Goal: Information Seeking & Learning: Check status

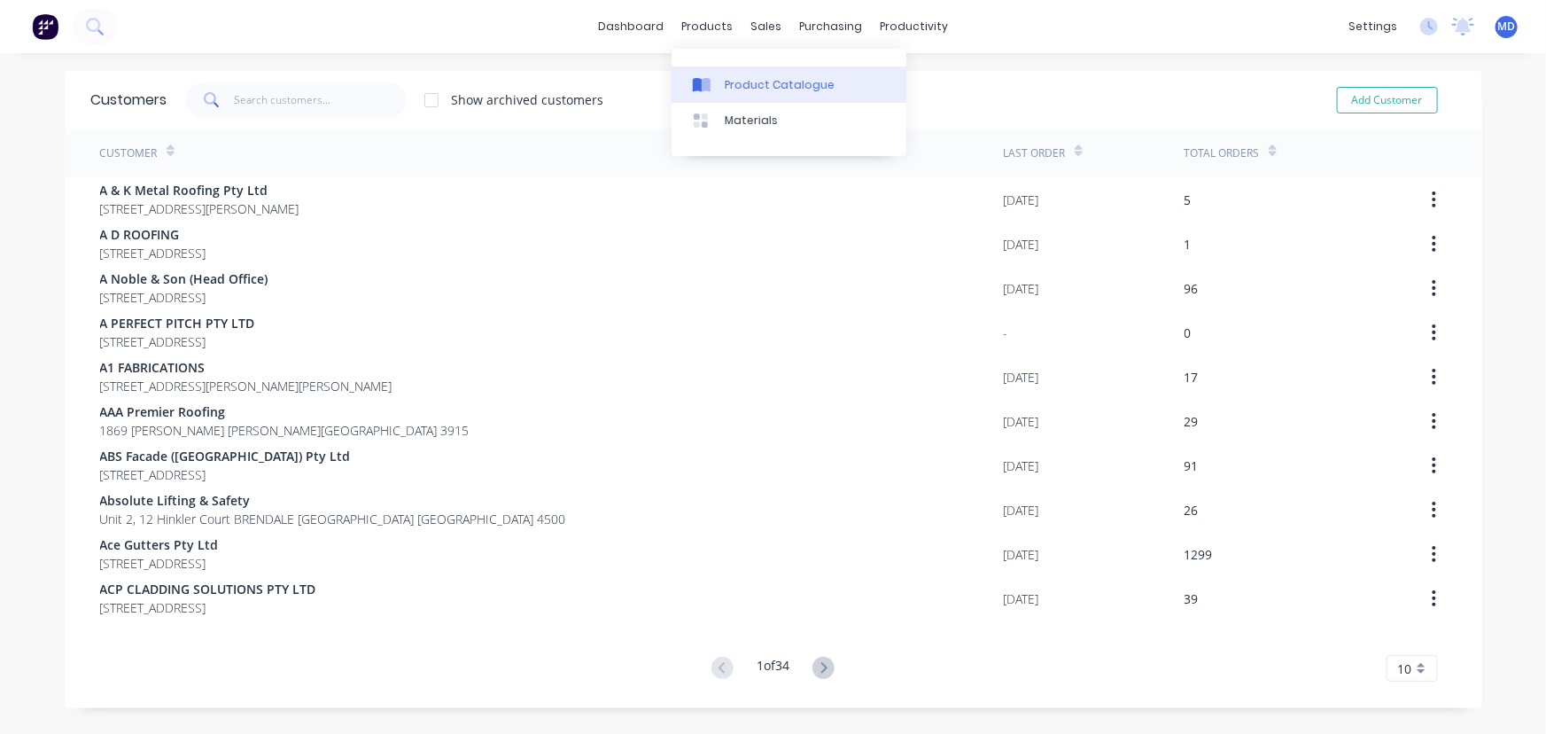
drag, startPoint x: 747, startPoint y: 79, endPoint x: 727, endPoint y: 80, distance: 20.4
click at [747, 80] on div "Product Catalogue" at bounding box center [780, 85] width 110 height 16
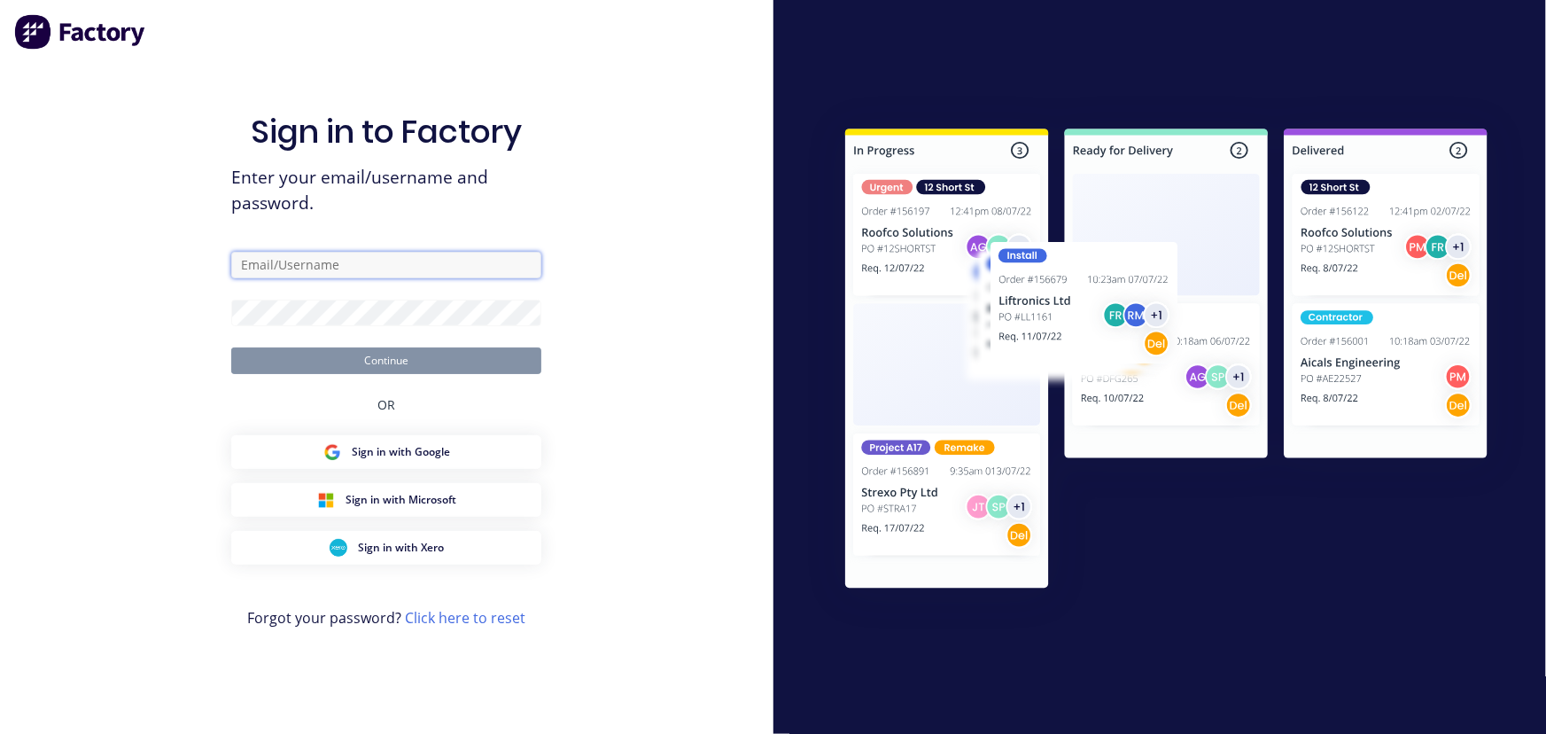
type input "maria@vilno.com.au"
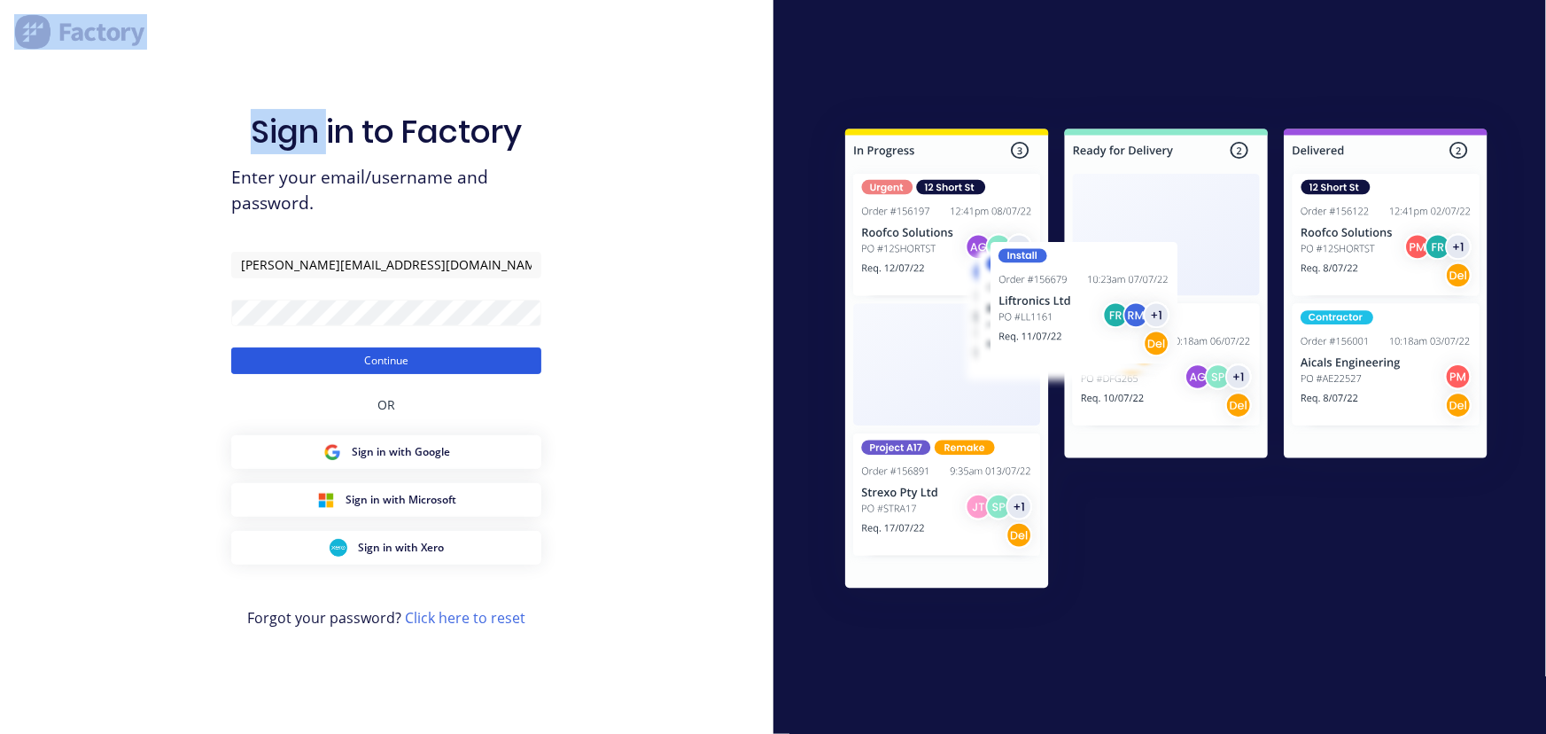
click at [374, 355] on button "Continue" at bounding box center [386, 360] width 310 height 27
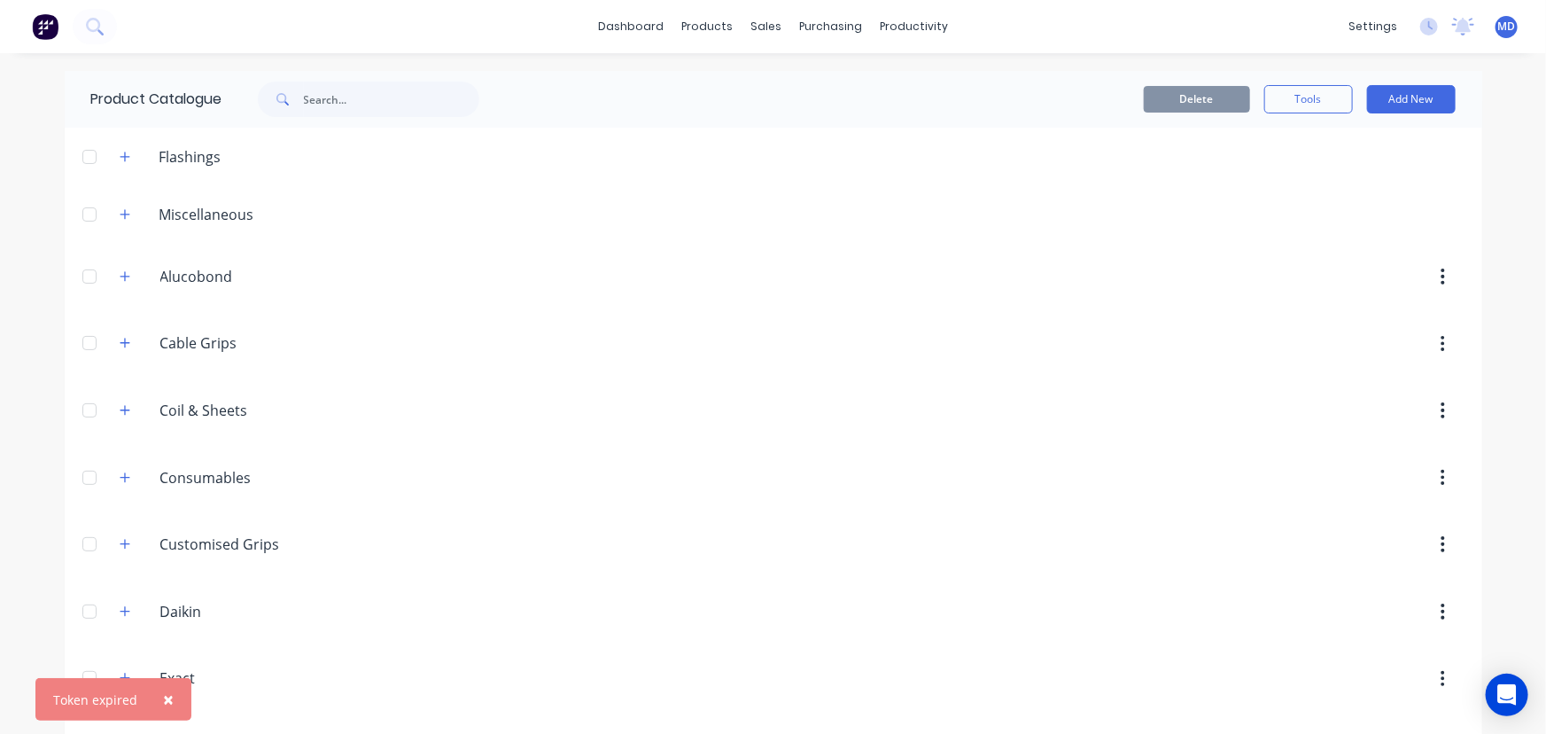
click at [156, 709] on button "×" at bounding box center [168, 699] width 46 height 43
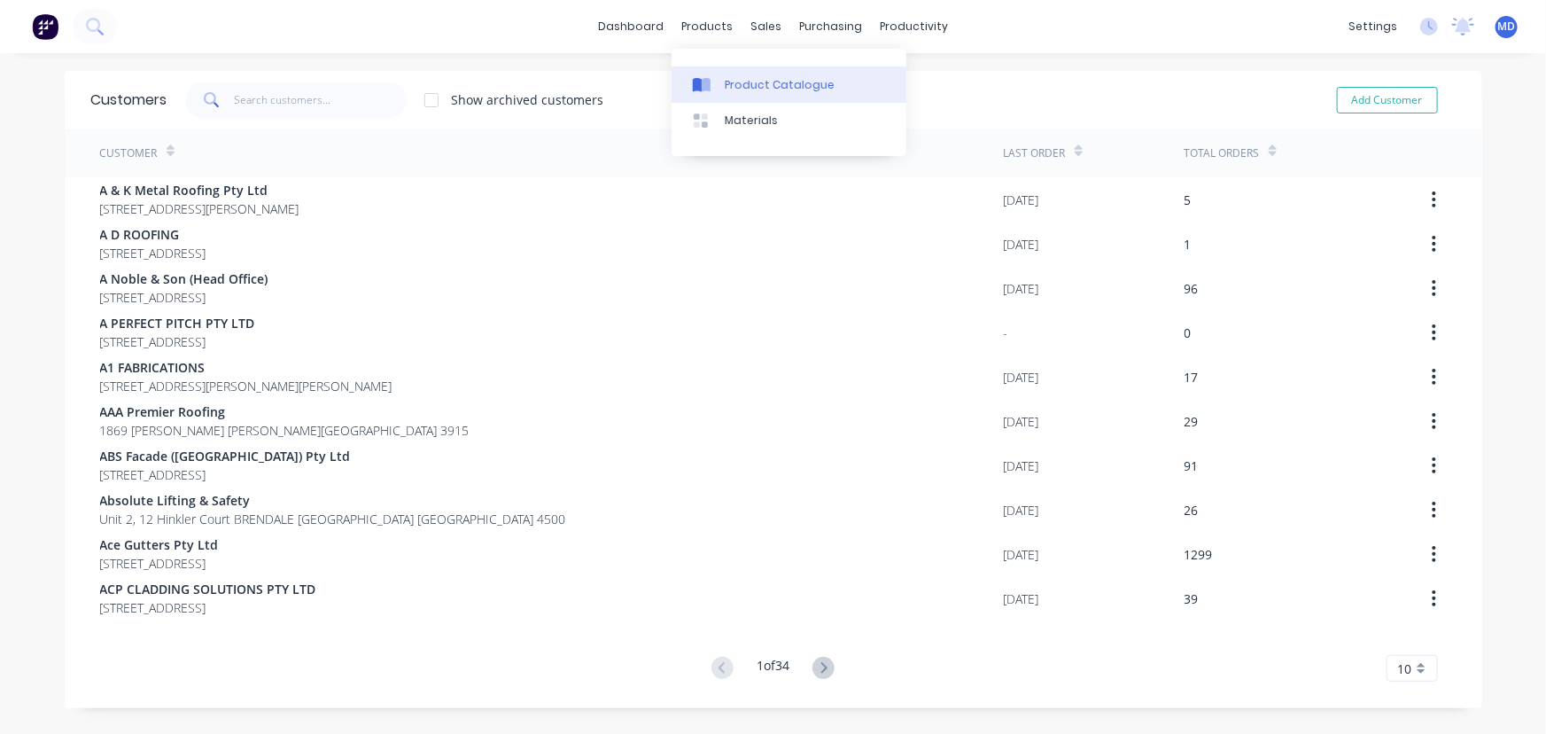
drag, startPoint x: 765, startPoint y: 80, endPoint x: 695, endPoint y: 78, distance: 70.9
click at [763, 80] on div "Product Catalogue" at bounding box center [780, 85] width 110 height 16
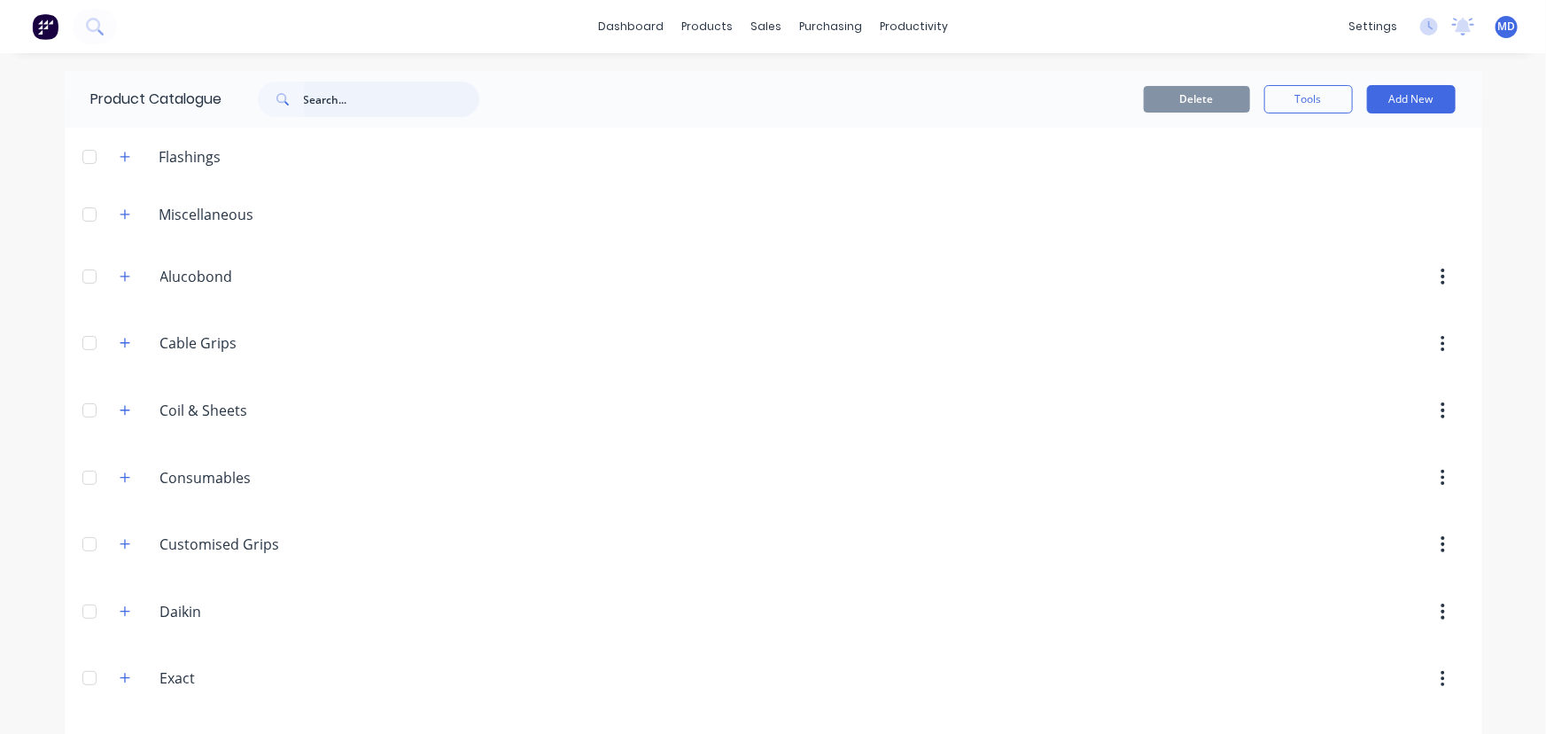
click at [372, 99] on input "text" at bounding box center [391, 99] width 175 height 35
type input "a1"
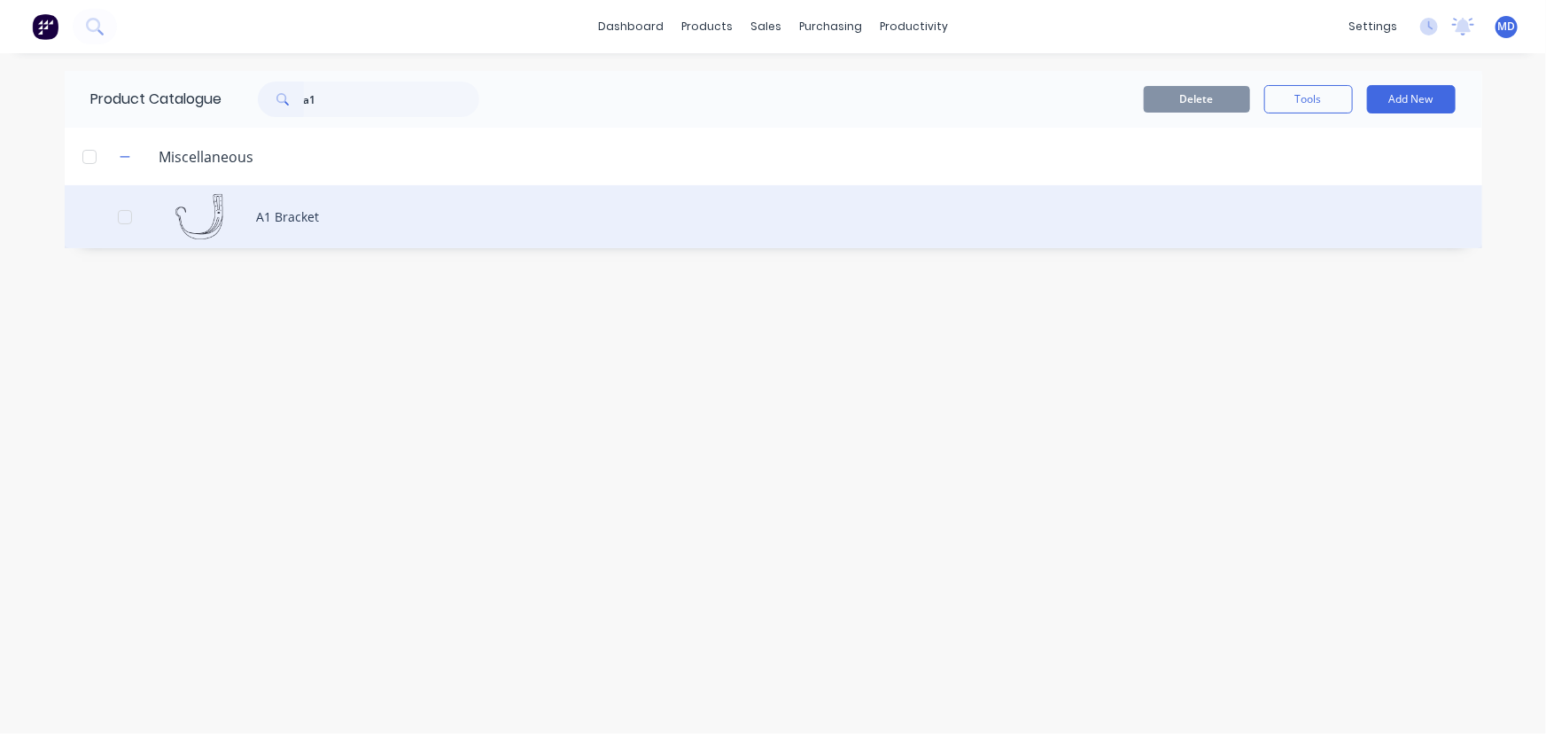
click at [315, 221] on div "A1 Bracket" at bounding box center [774, 216] width 1418 height 63
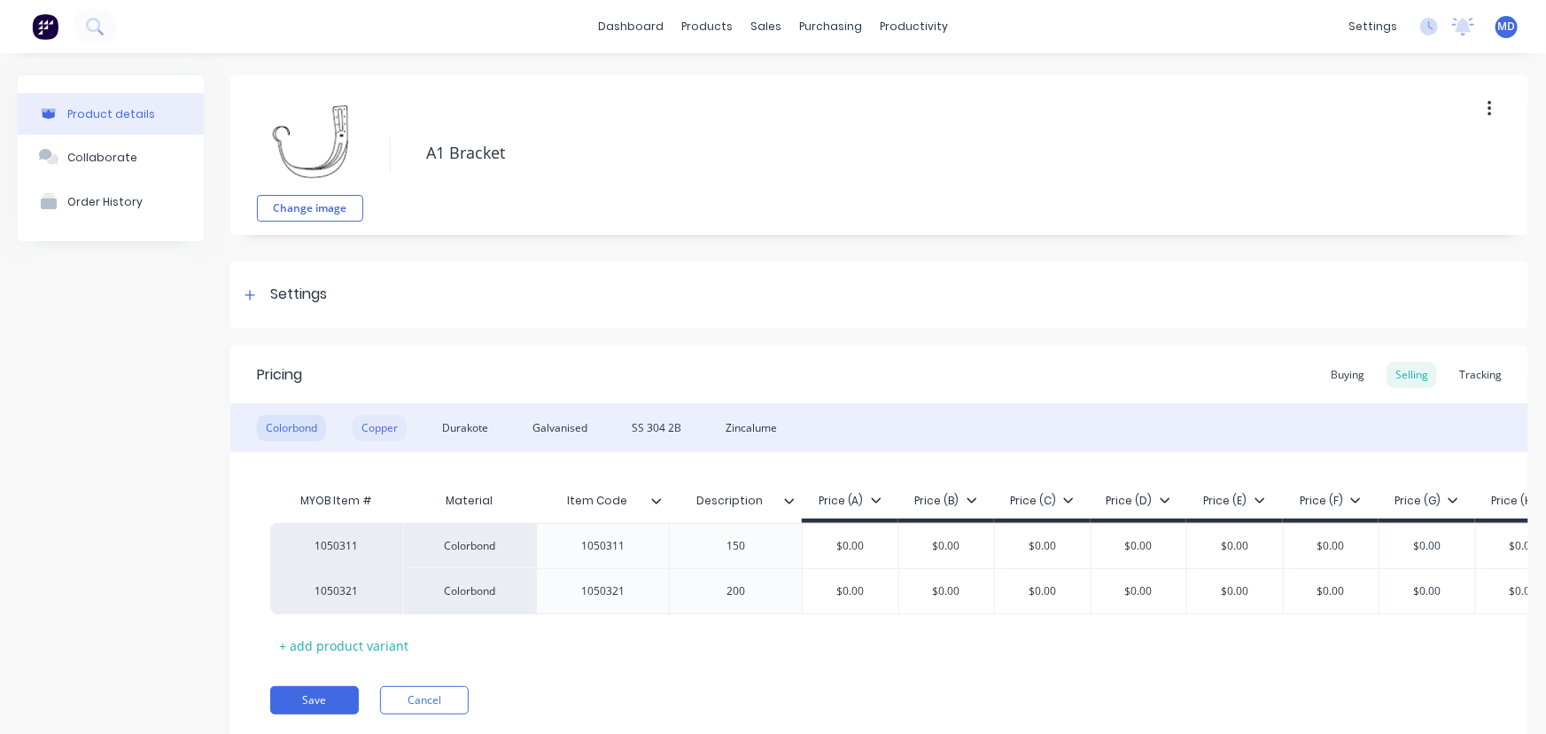
click at [390, 427] on div "Copper" at bounding box center [380, 428] width 54 height 27
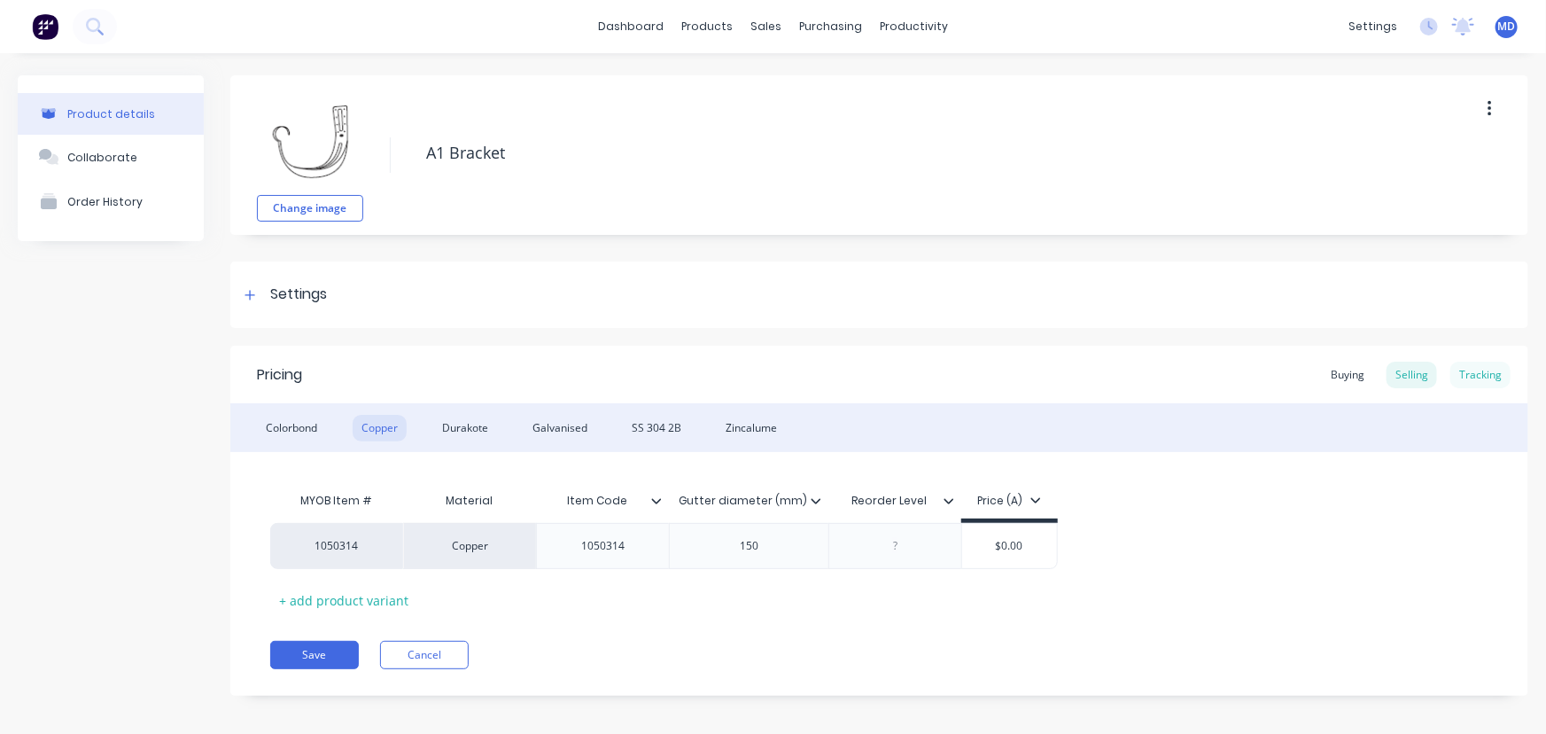
click at [1465, 368] on div "Tracking" at bounding box center [1480, 374] width 60 height 27
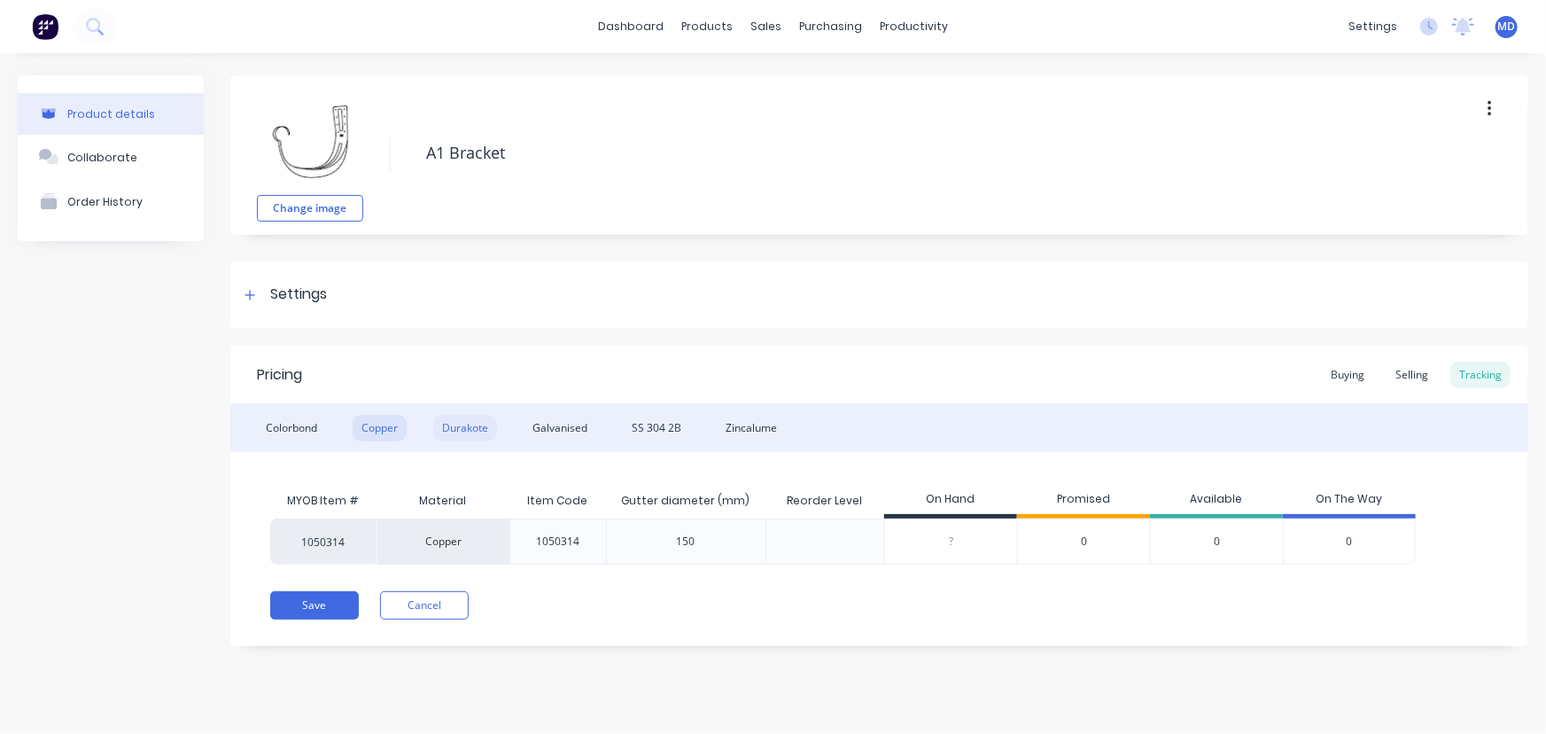
click at [480, 424] on div "Durakote" at bounding box center [465, 428] width 64 height 27
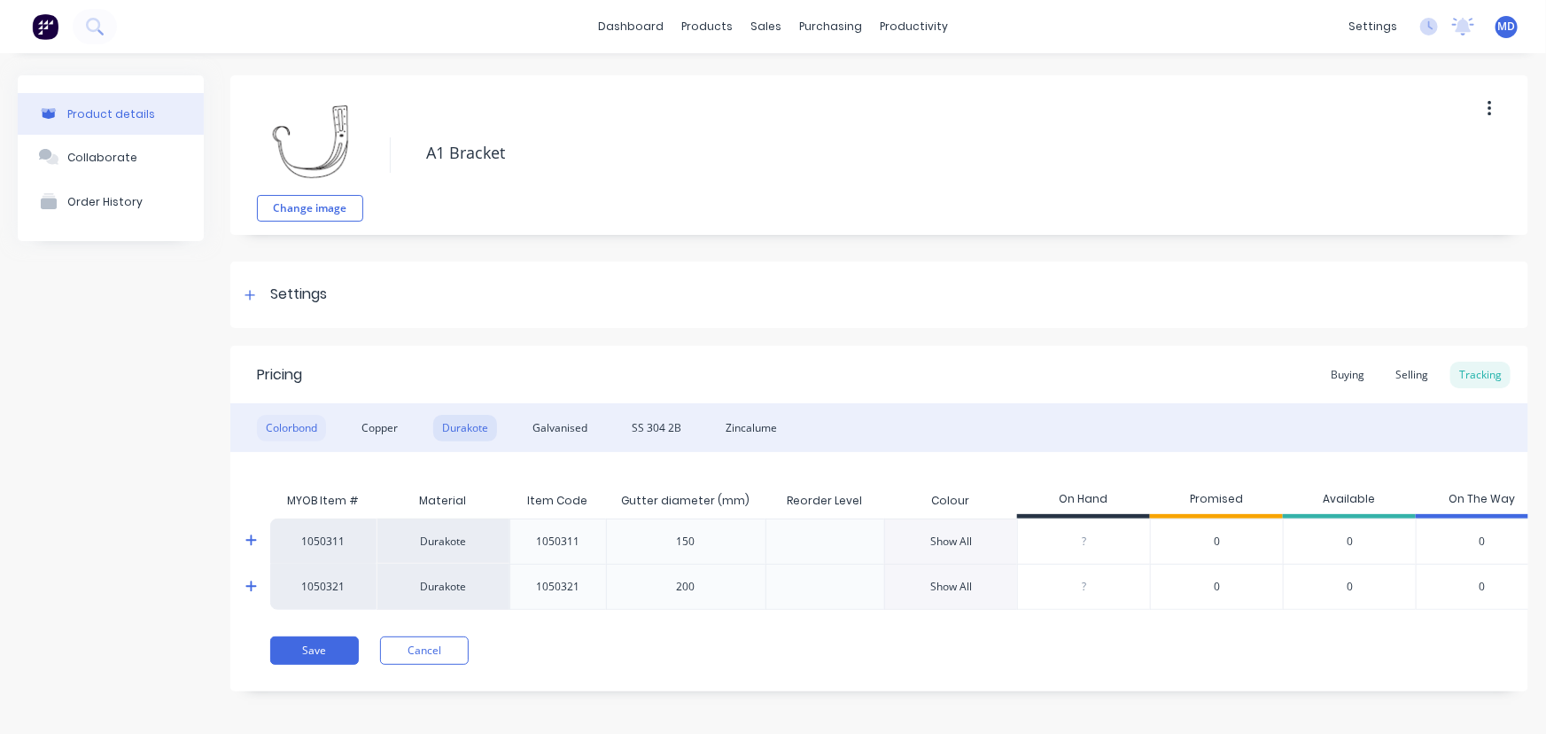
click at [292, 426] on div "Colorbond" at bounding box center [291, 428] width 69 height 27
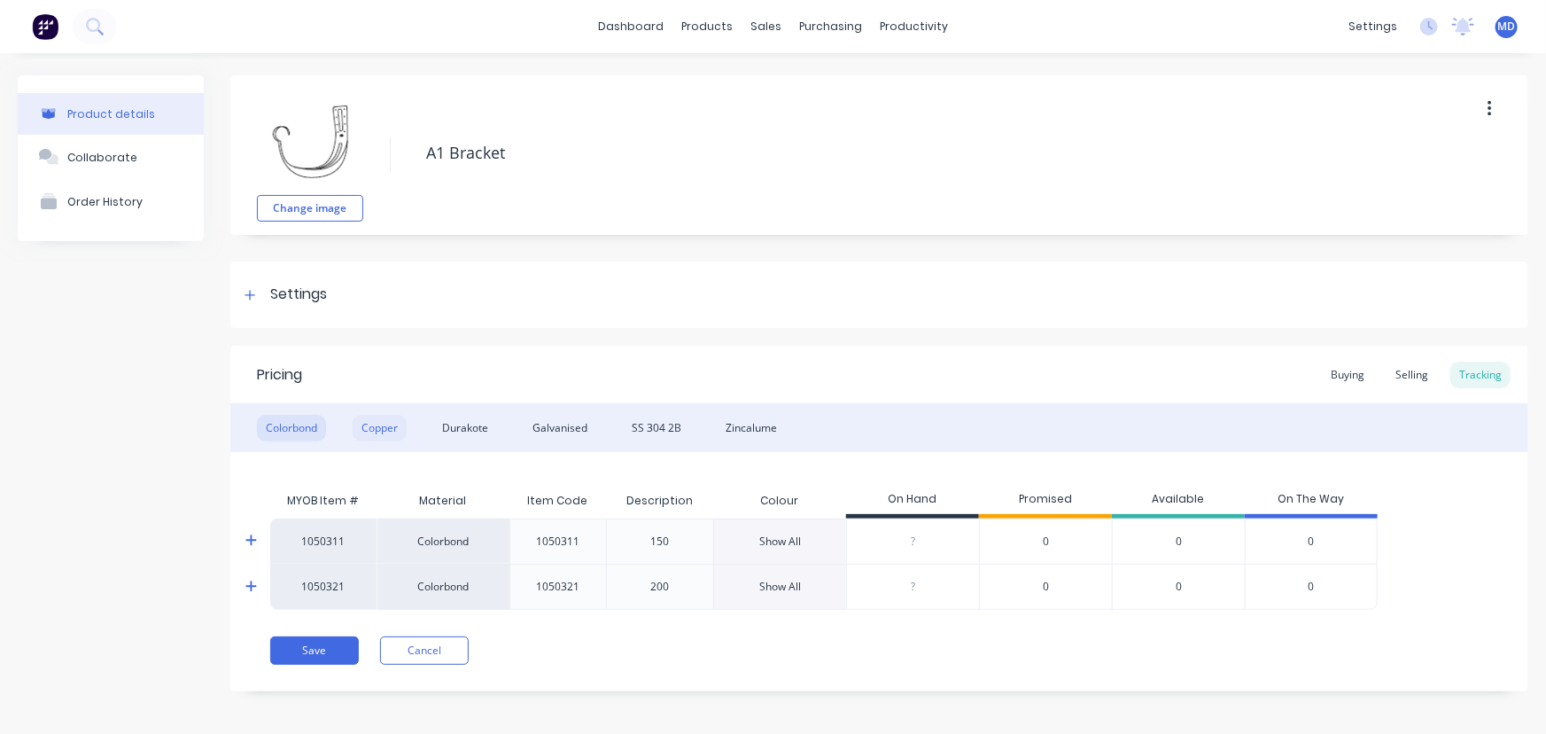
click at [380, 424] on div "Copper" at bounding box center [380, 428] width 54 height 27
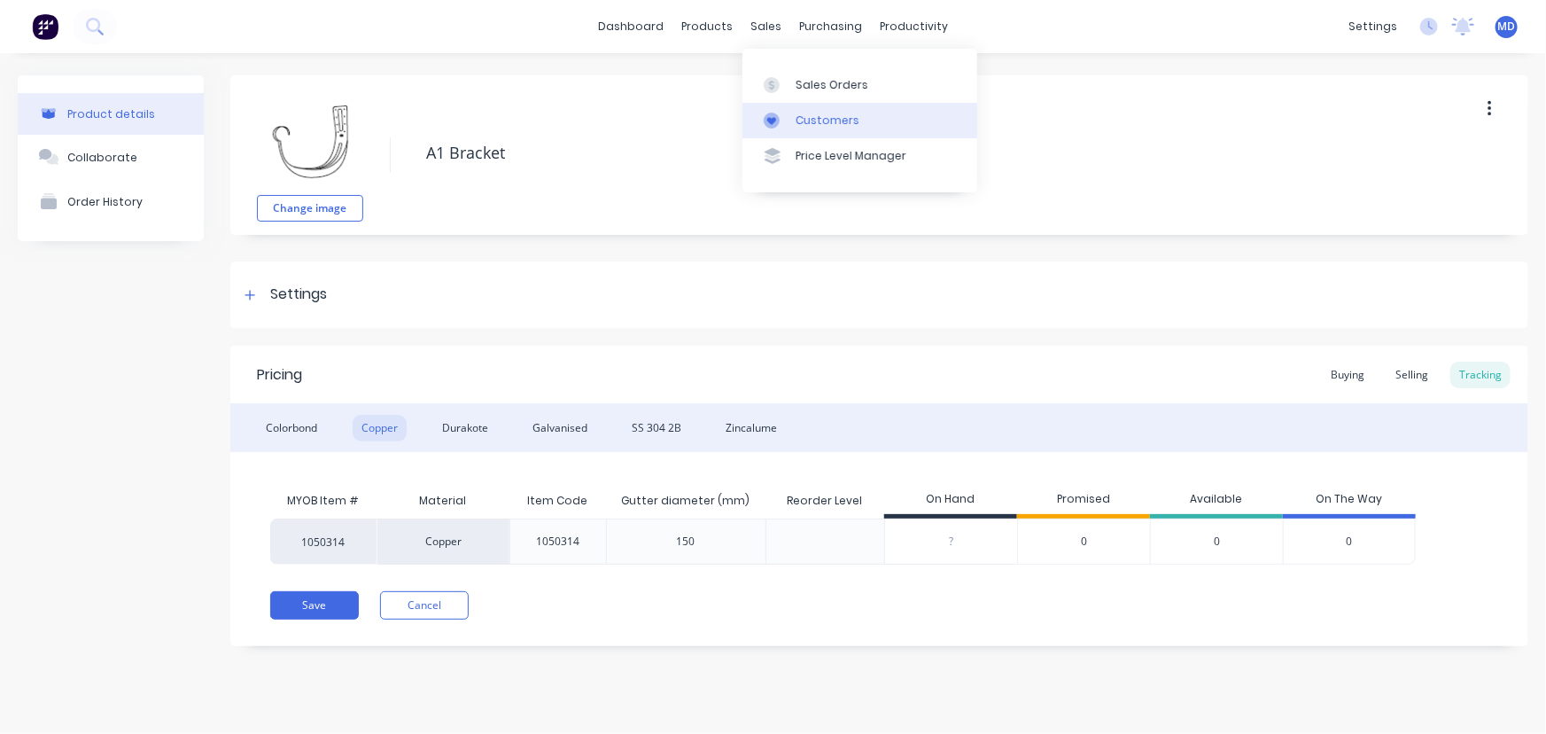
click at [843, 124] on div "Customers" at bounding box center [828, 121] width 64 height 16
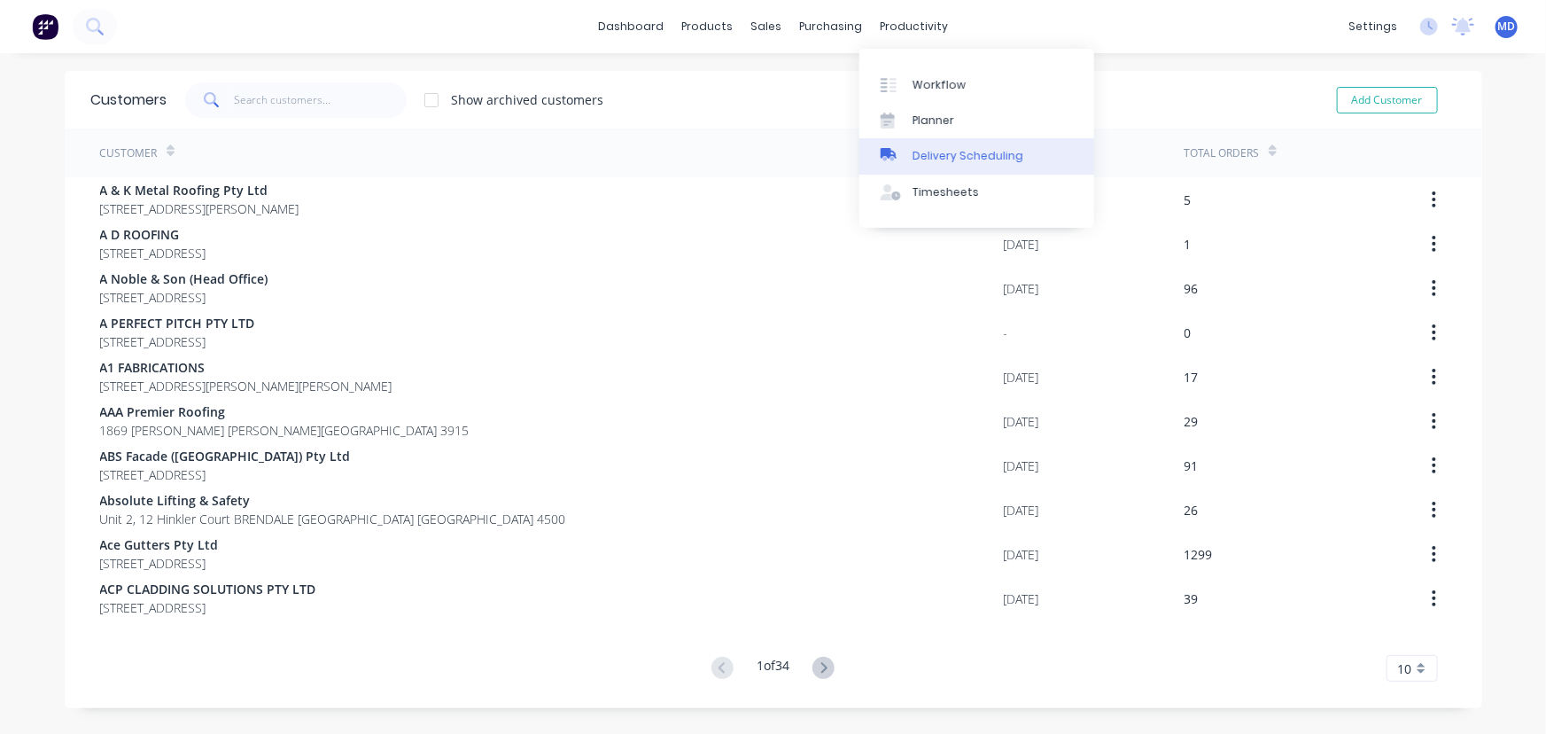
click at [977, 150] on div "Delivery Scheduling" at bounding box center [968, 156] width 111 height 16
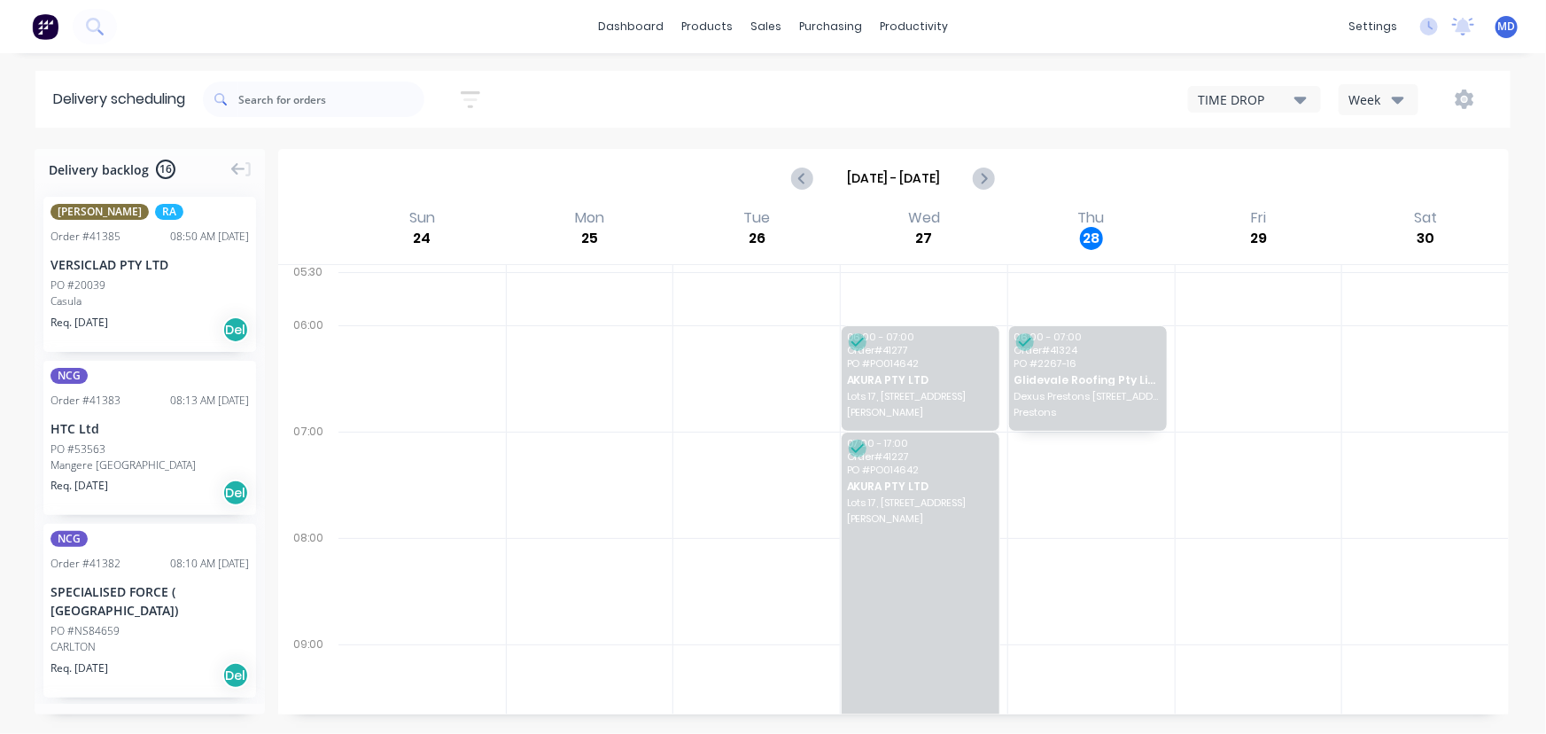
click at [1397, 101] on icon "button" at bounding box center [1398, 100] width 12 height 7
click at [1384, 178] on div "Vehicle" at bounding box center [1427, 181] width 175 height 35
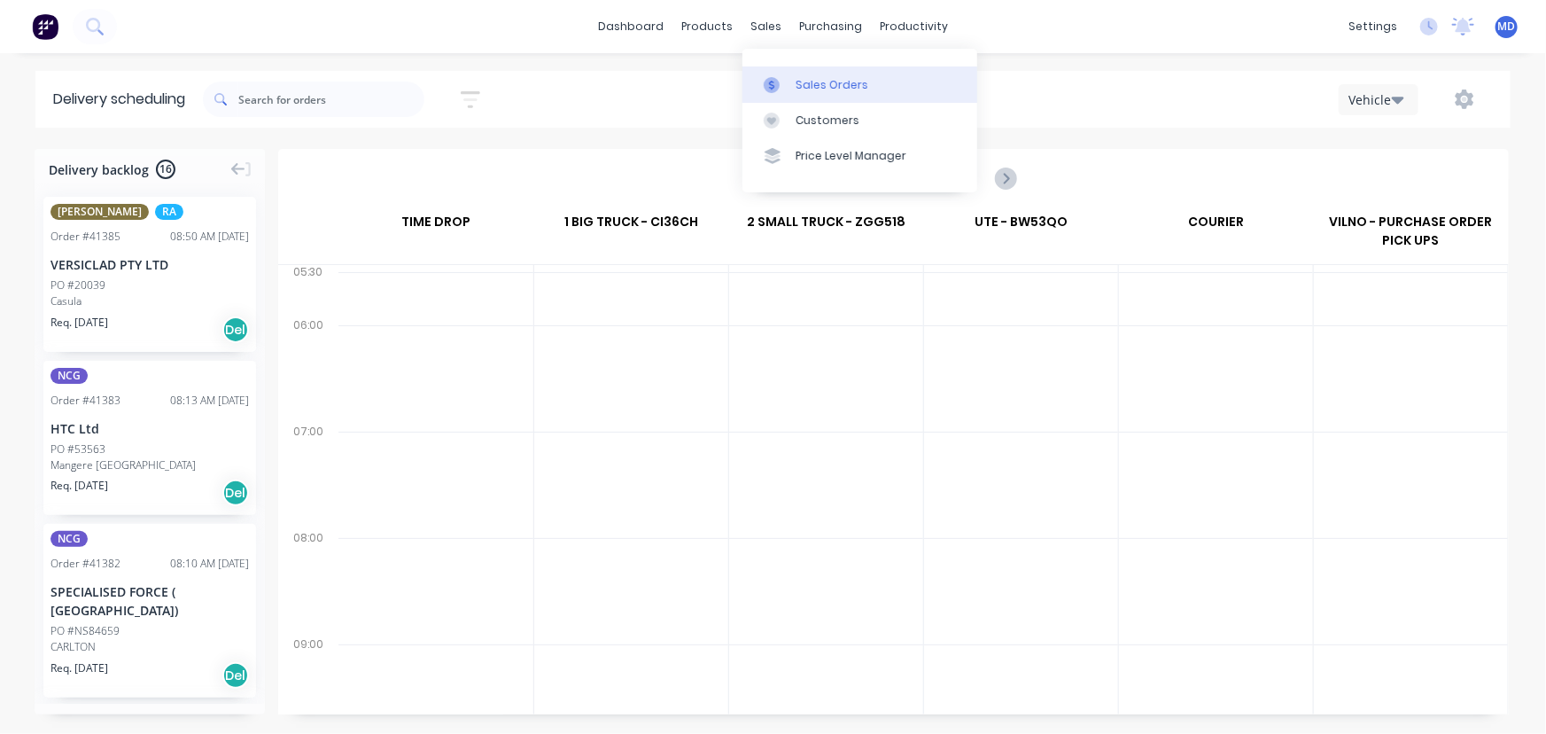
click at [820, 95] on link "Sales Orders" at bounding box center [859, 83] width 235 height 35
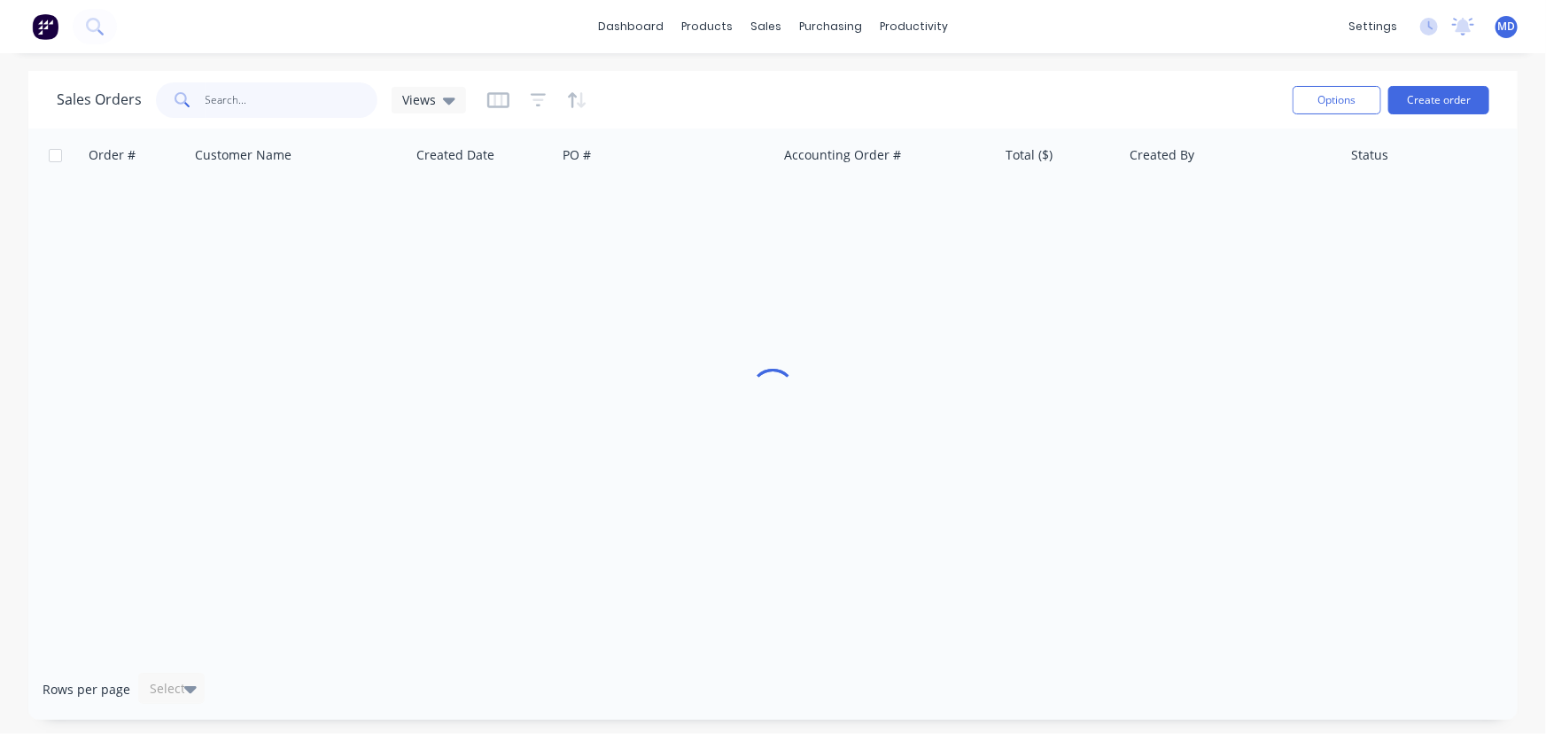
click at [284, 100] on input "text" at bounding box center [292, 99] width 173 height 35
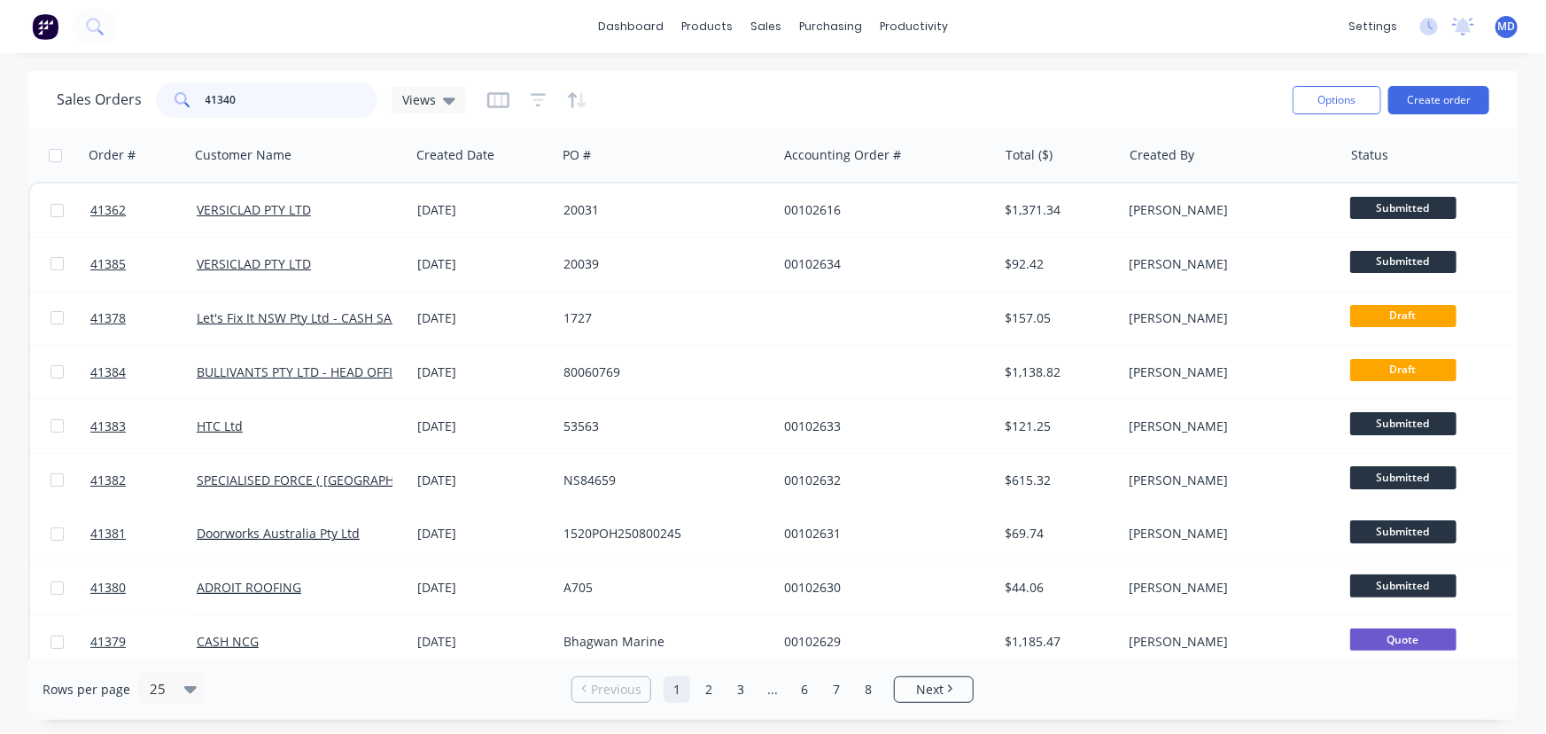
type input "41340"
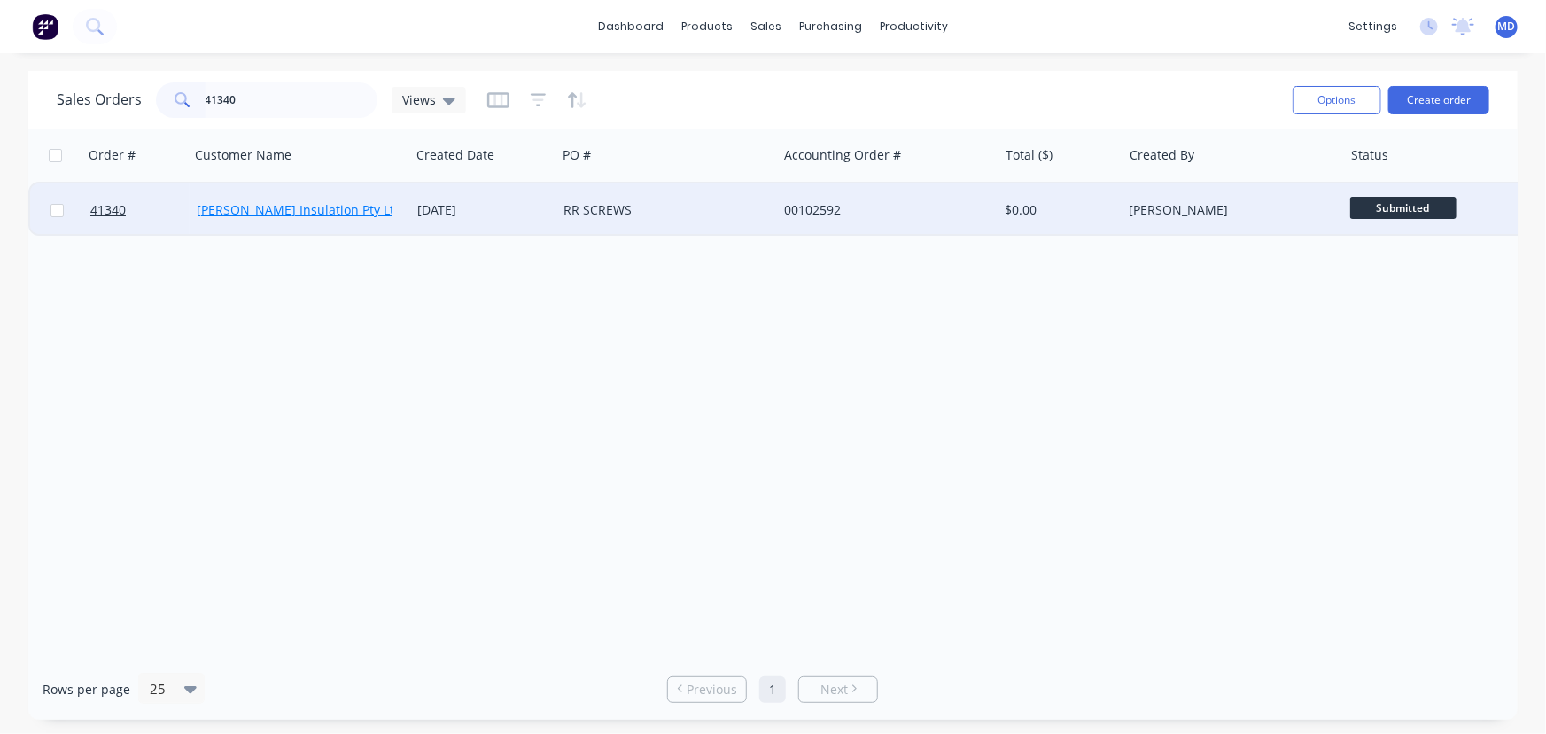
click at [284, 214] on link "[PERSON_NAME] Insulation Pty Ltd" at bounding box center [300, 209] width 206 height 17
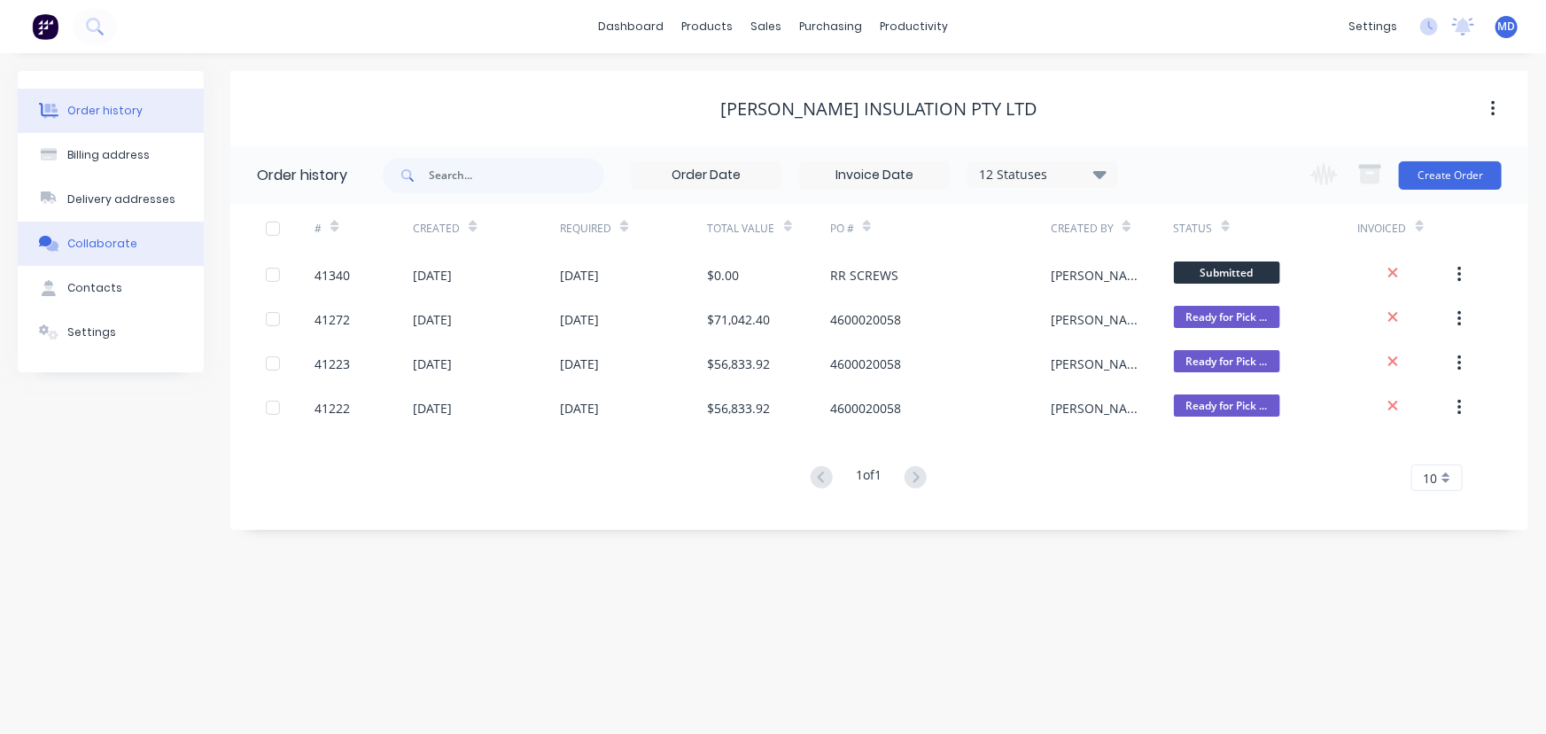
click at [94, 247] on div "Collaborate" at bounding box center [102, 244] width 70 height 16
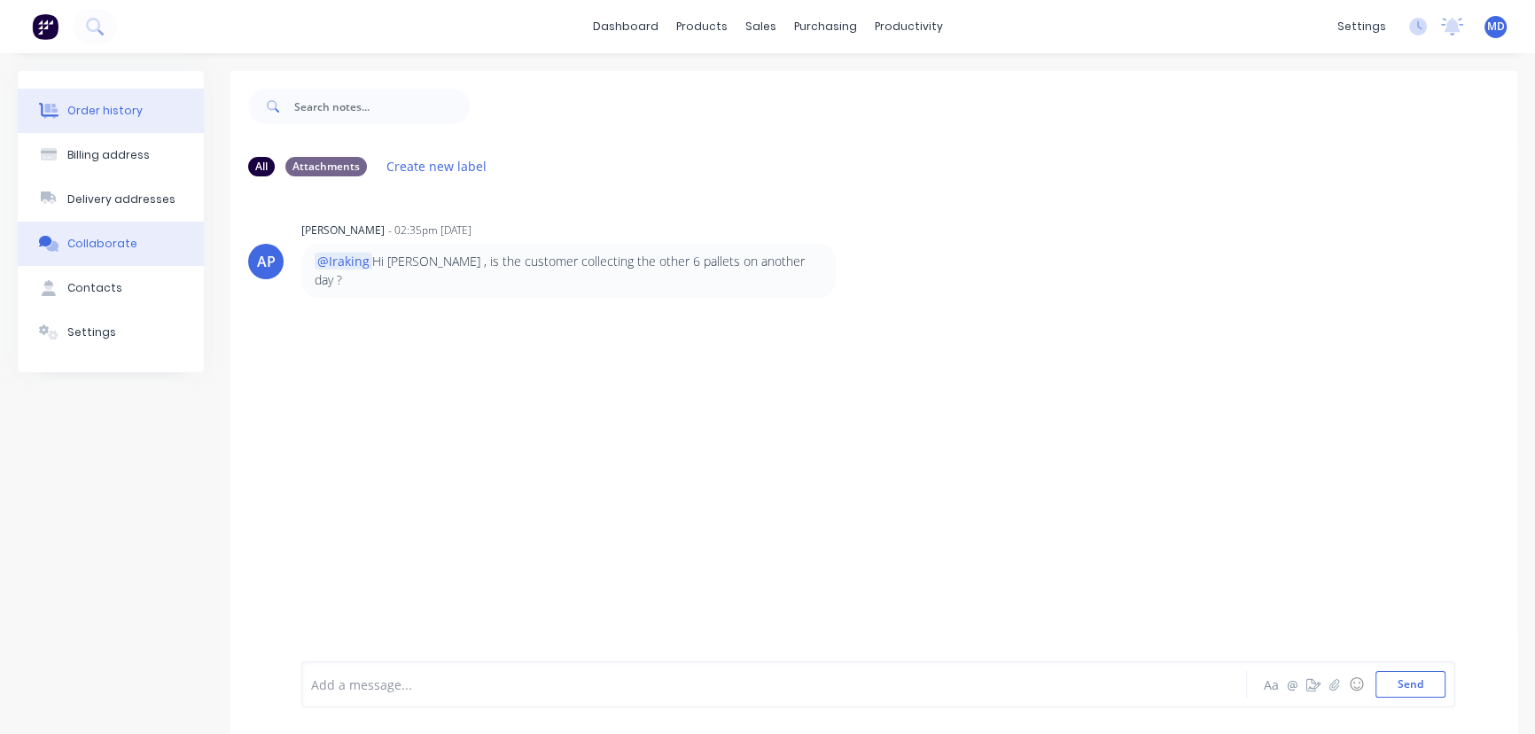
click at [120, 110] on div "Order history" at bounding box center [104, 111] width 75 height 16
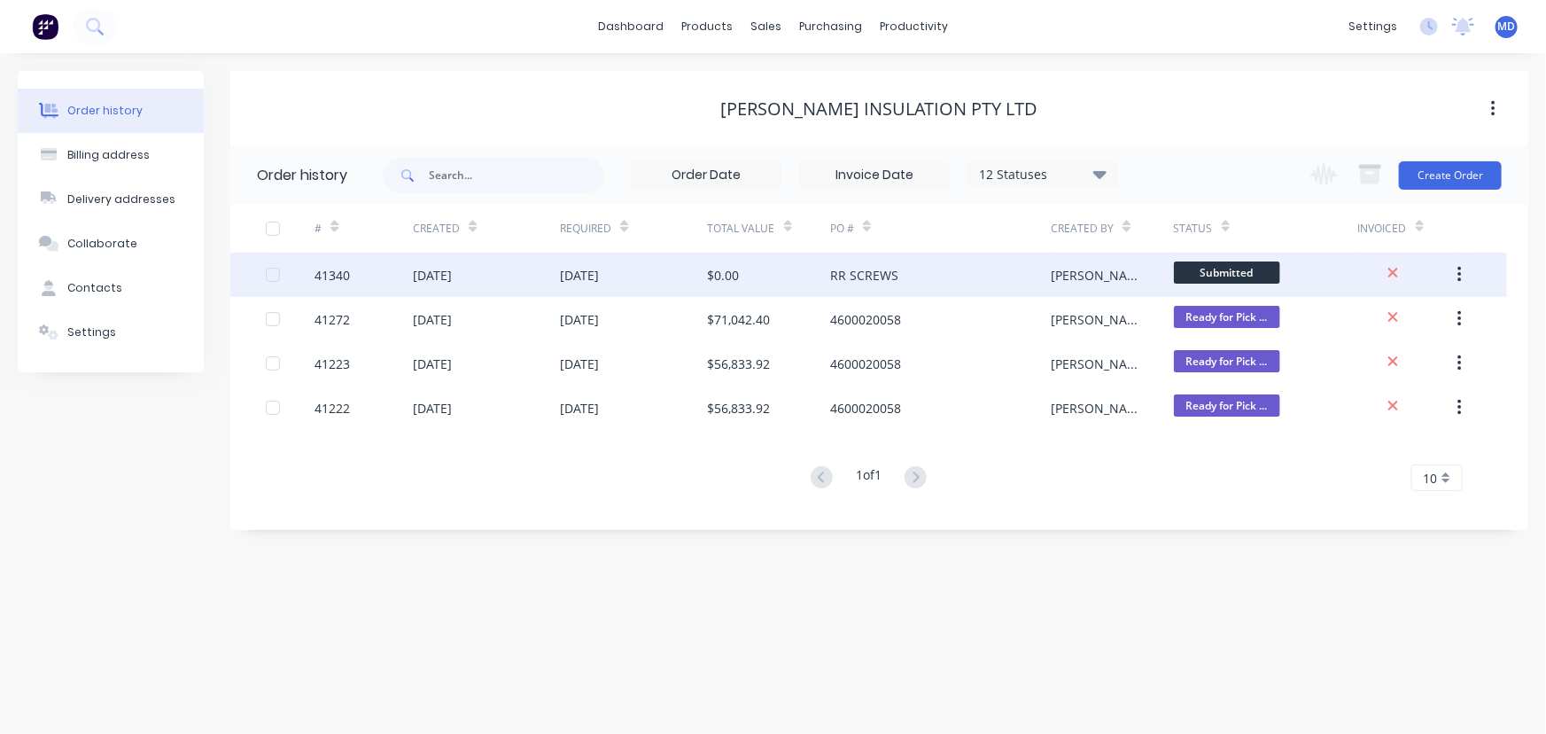
click at [770, 264] on div "$0.00" at bounding box center [769, 275] width 122 height 44
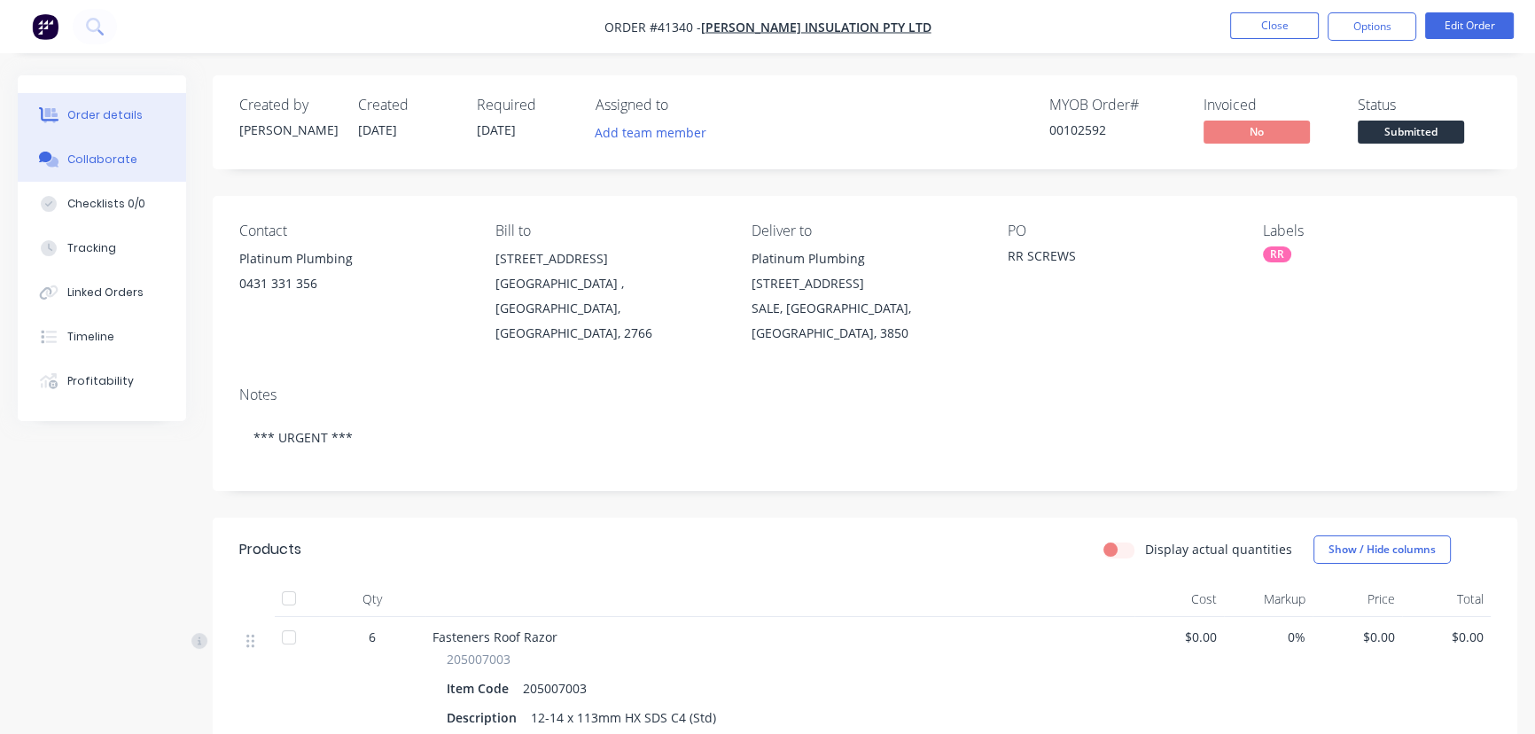
click at [105, 153] on div "Collaborate" at bounding box center [102, 160] width 70 height 16
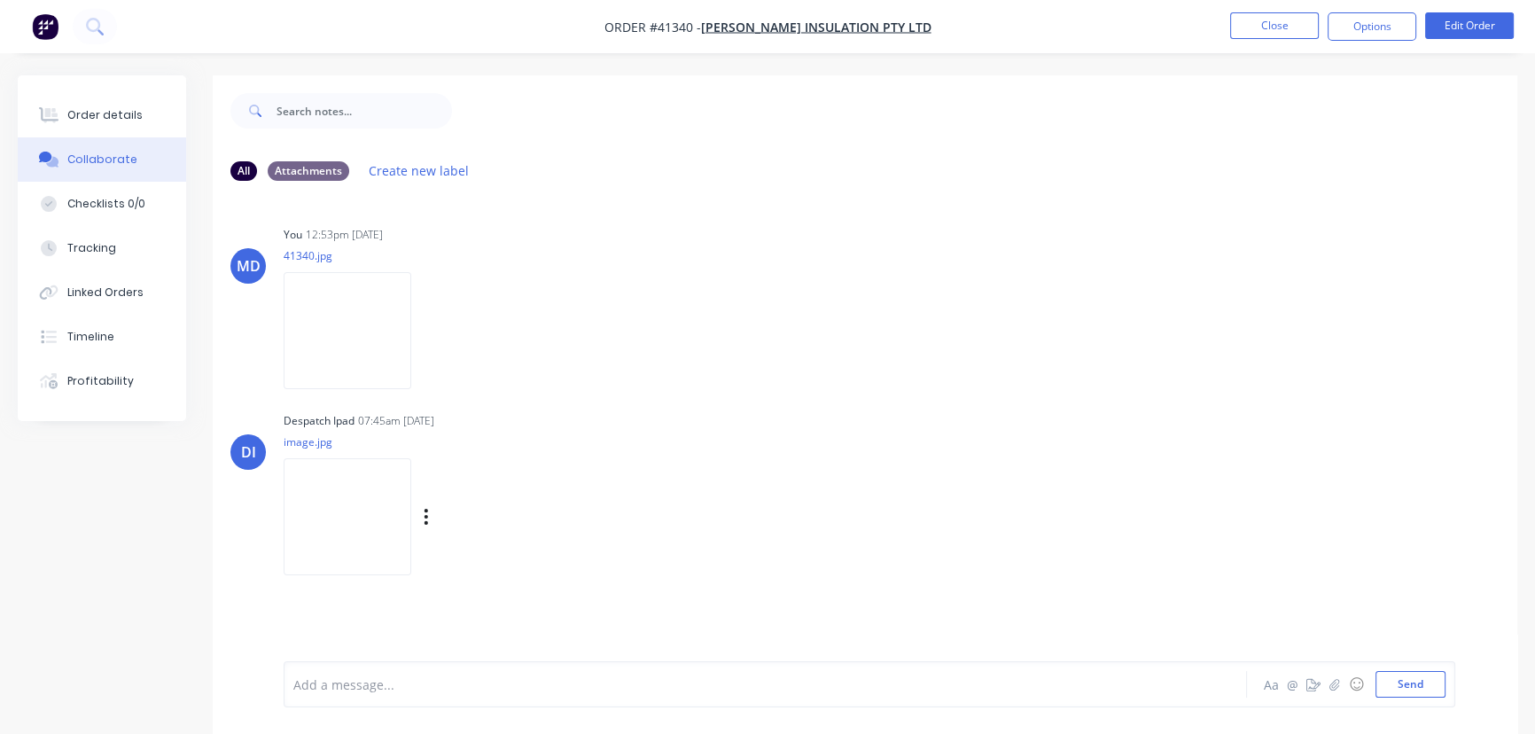
click at [346, 525] on img at bounding box center [348, 516] width 128 height 116
click at [113, 115] on div "Order details" at bounding box center [104, 115] width 75 height 16
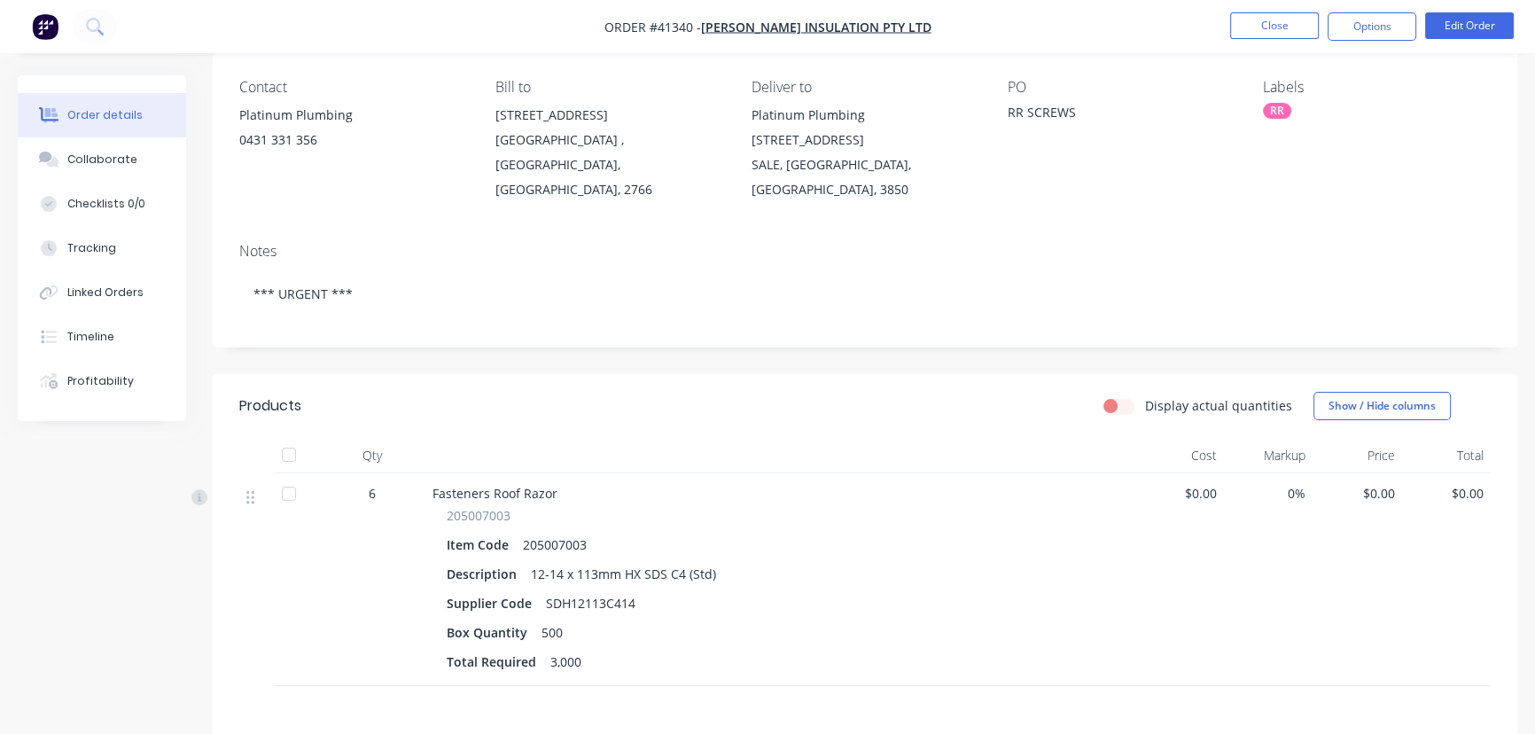
scroll to position [160, 0]
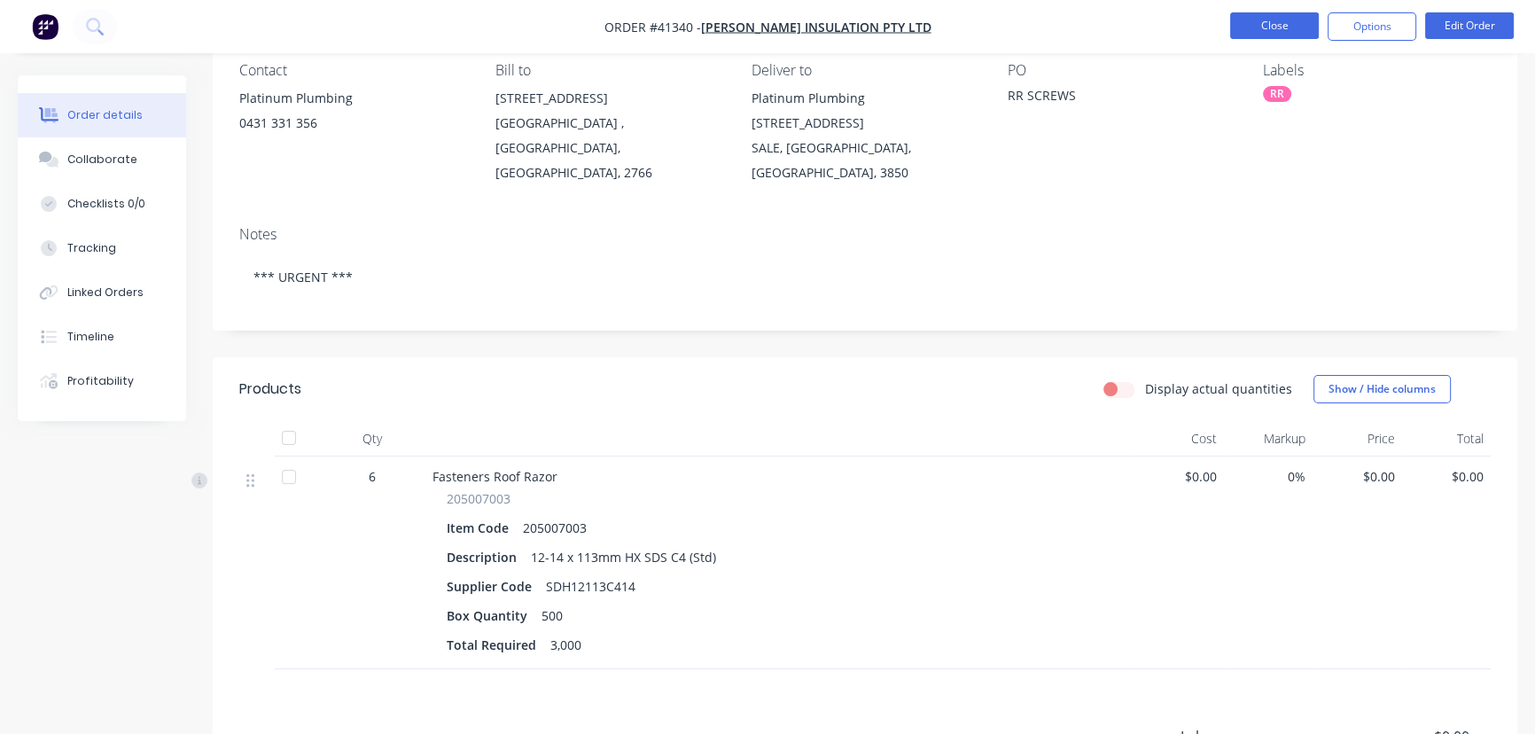
click at [1270, 27] on button "Close" at bounding box center [1274, 25] width 89 height 27
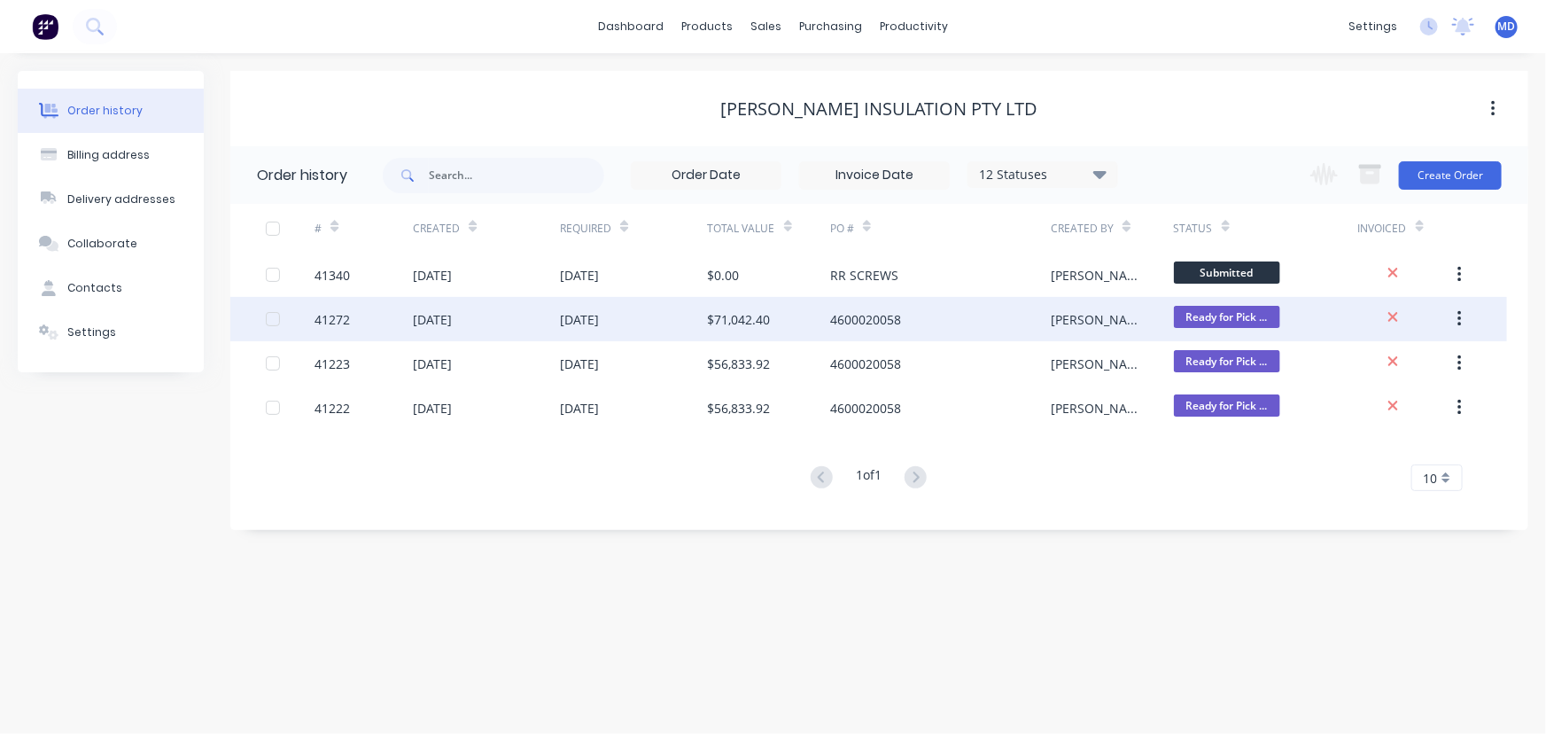
click at [664, 319] on div "[DATE]" at bounding box center [633, 319] width 147 height 44
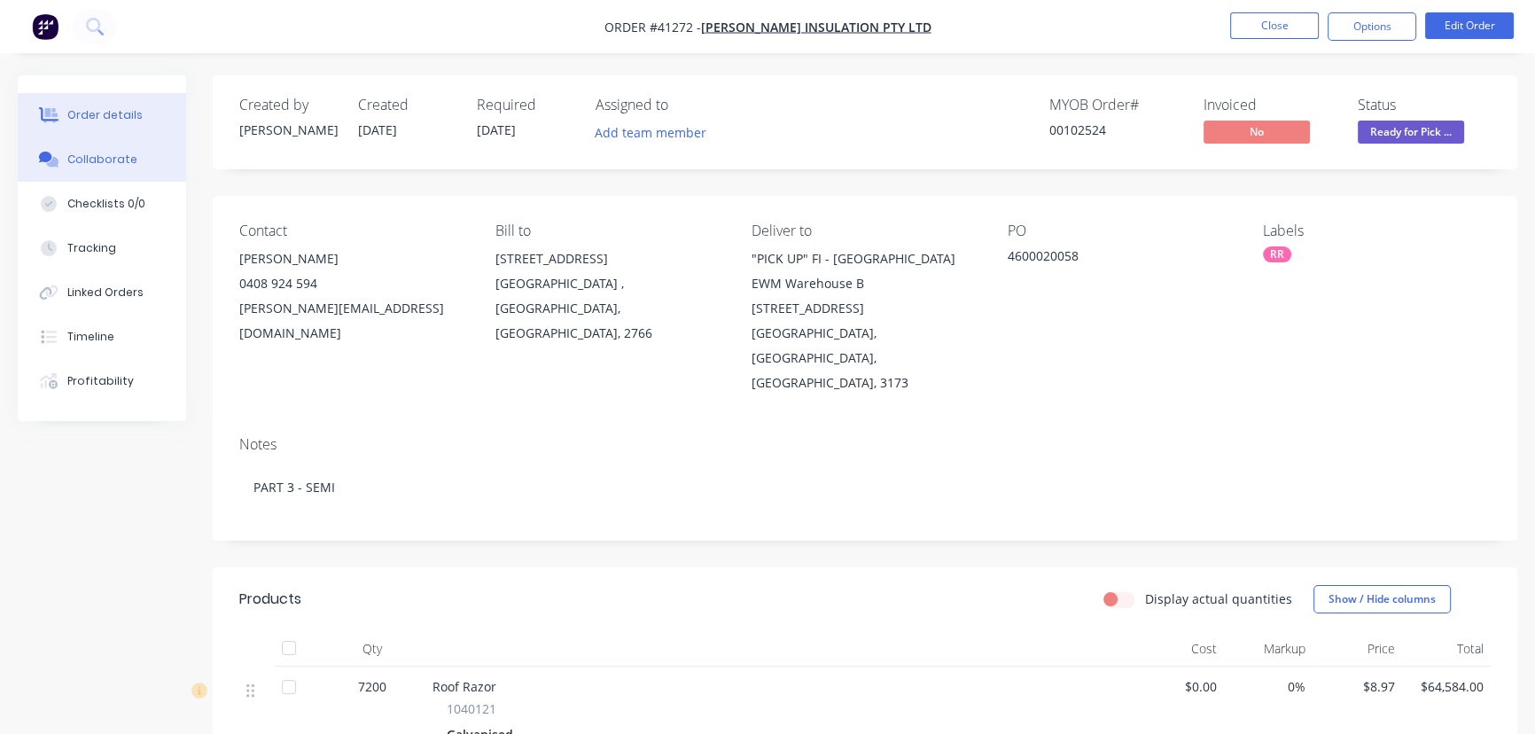
click at [99, 150] on button "Collaborate" at bounding box center [102, 159] width 168 height 44
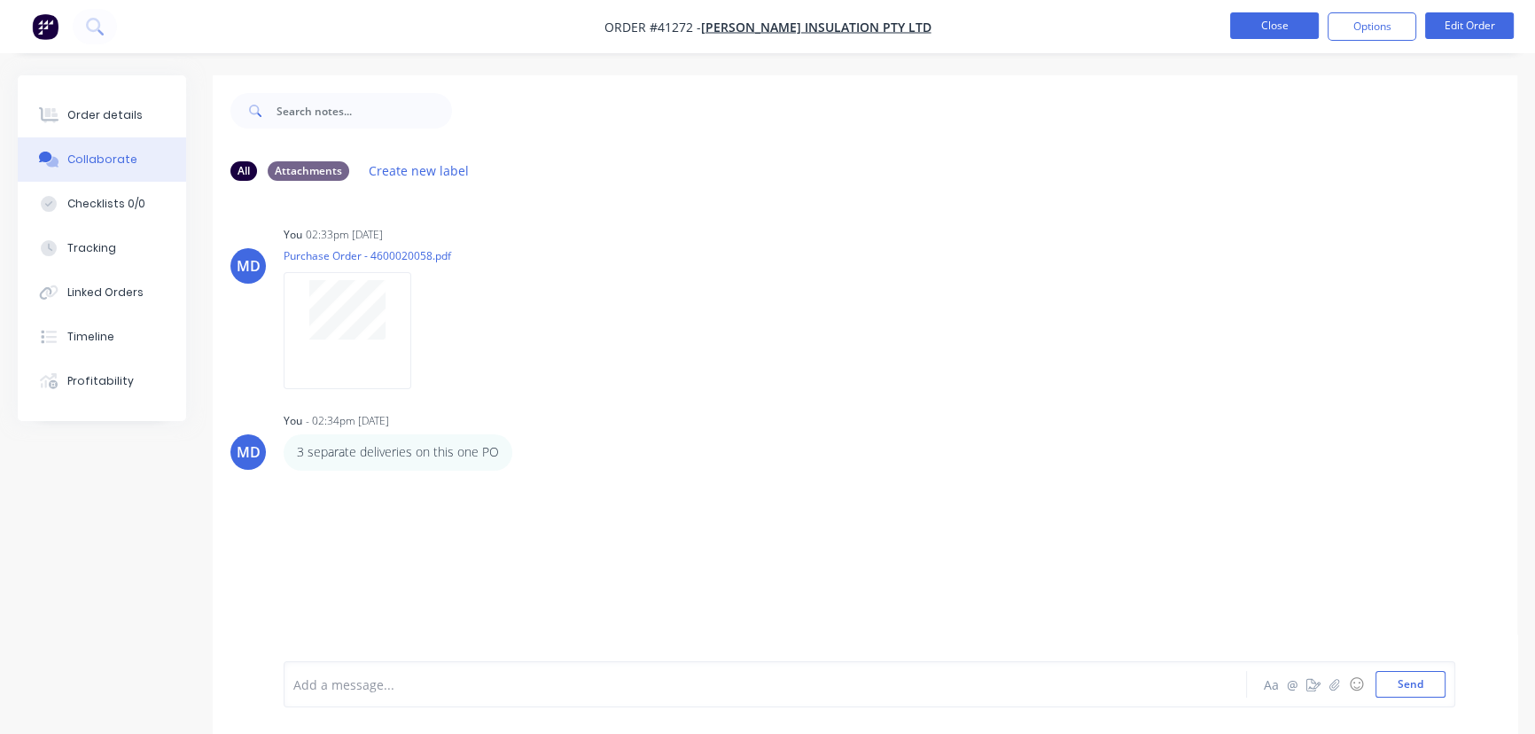
click at [1261, 32] on button "Close" at bounding box center [1274, 25] width 89 height 27
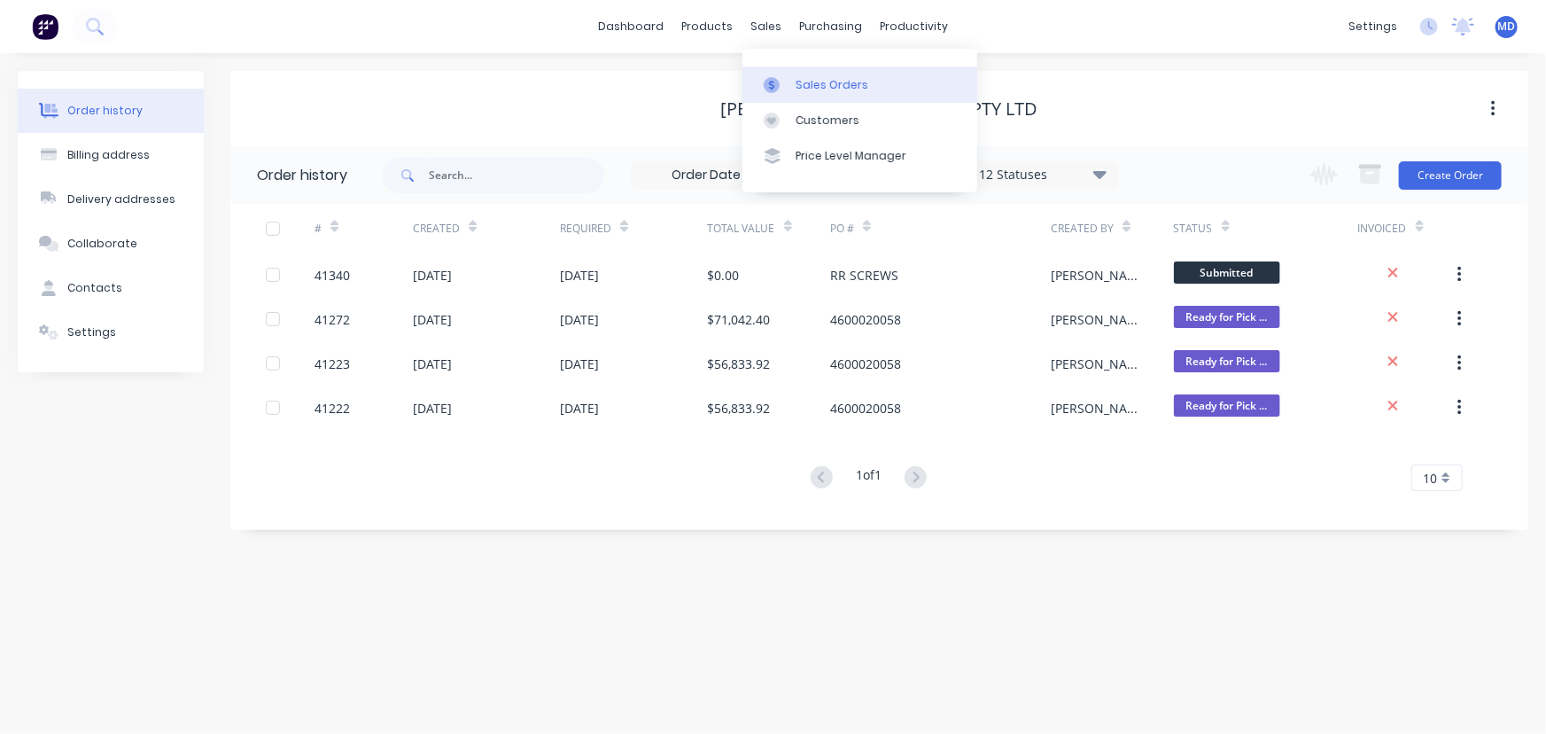
click at [820, 77] on div "Sales Orders" at bounding box center [832, 85] width 73 height 16
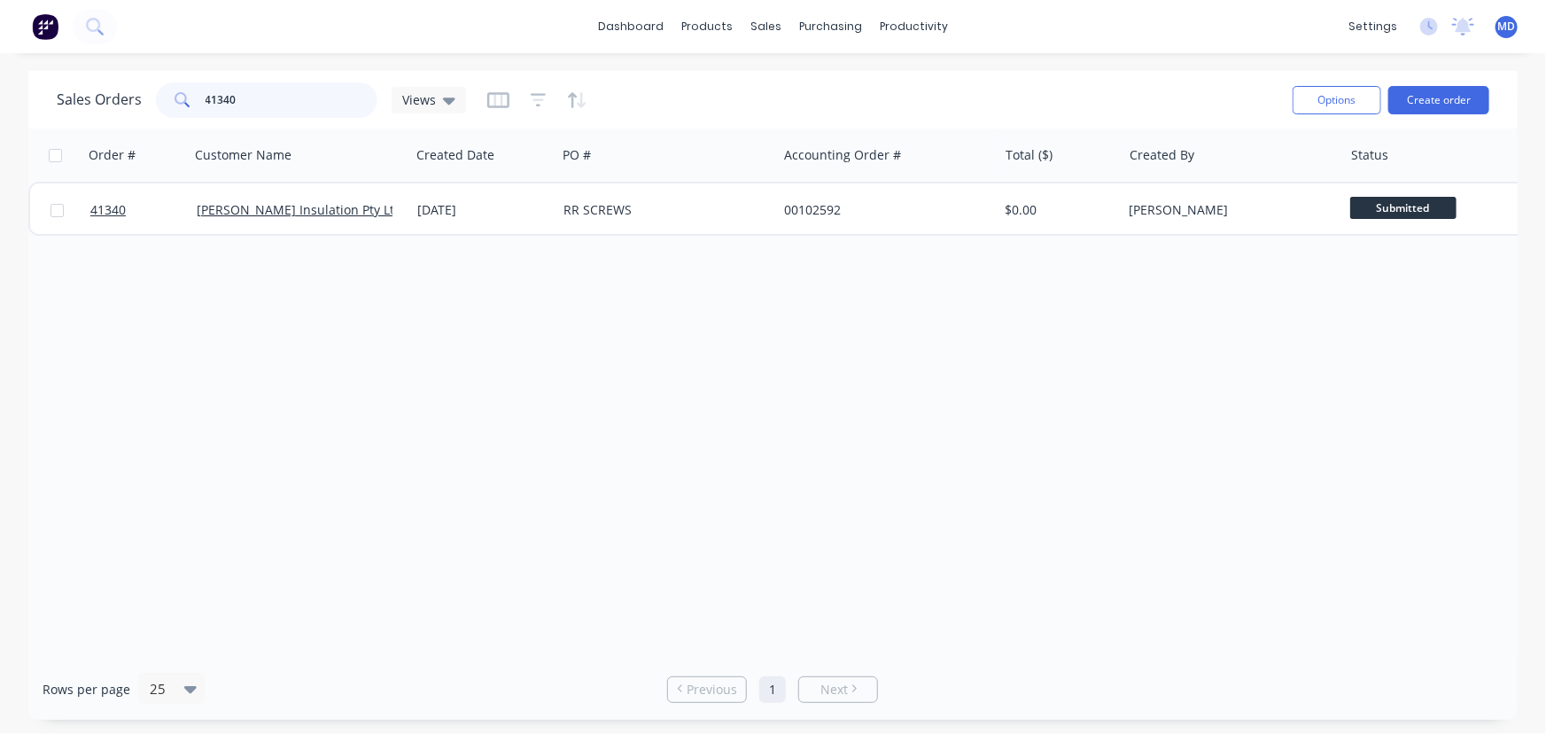
drag, startPoint x: 175, startPoint y: 101, endPoint x: 114, endPoint y: 97, distance: 61.3
click at [114, 97] on div "Sales Orders 41340 Views" at bounding box center [261, 99] width 409 height 35
click at [424, 93] on span "Views" at bounding box center [419, 99] width 34 height 19
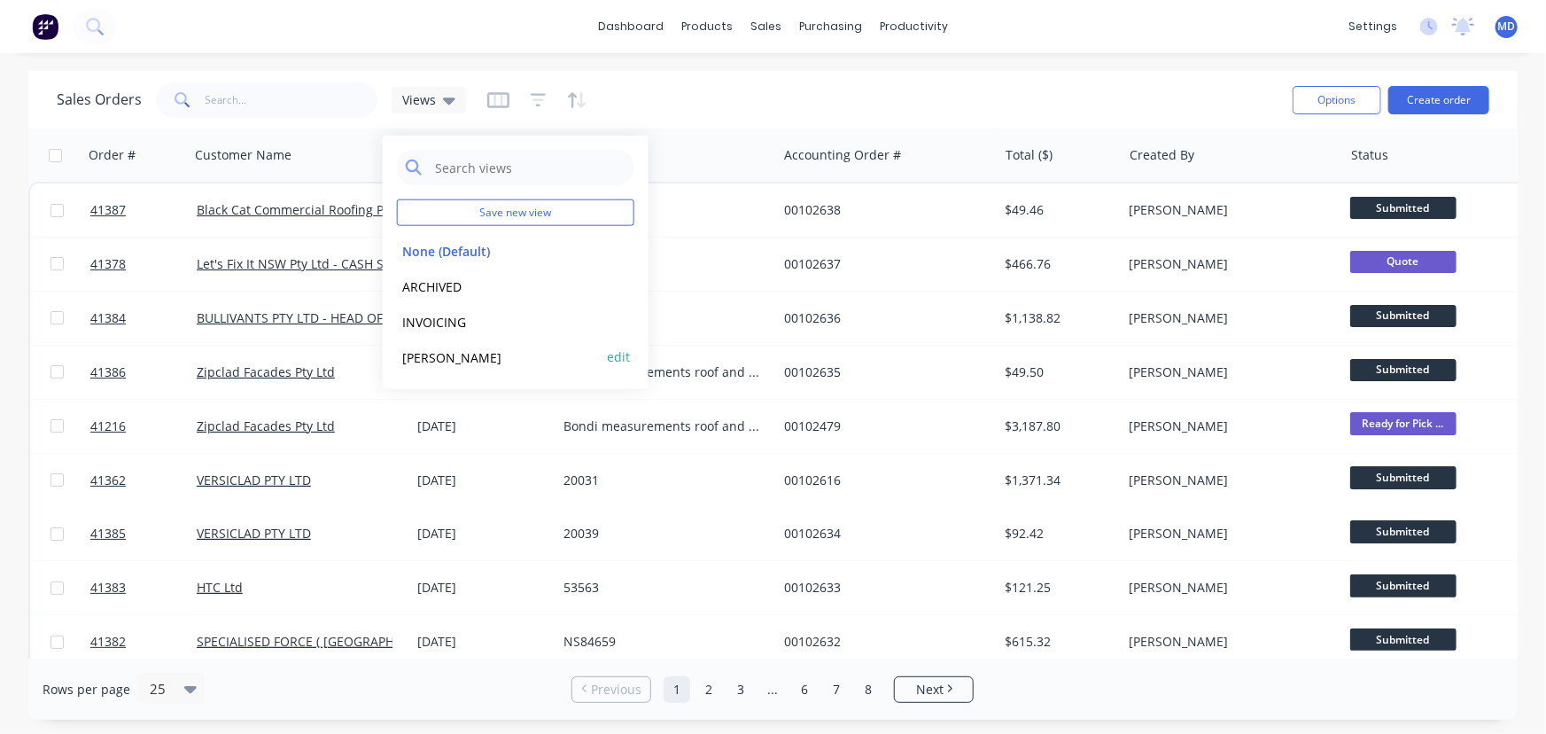
click at [417, 350] on button "[PERSON_NAME]" at bounding box center [498, 356] width 202 height 20
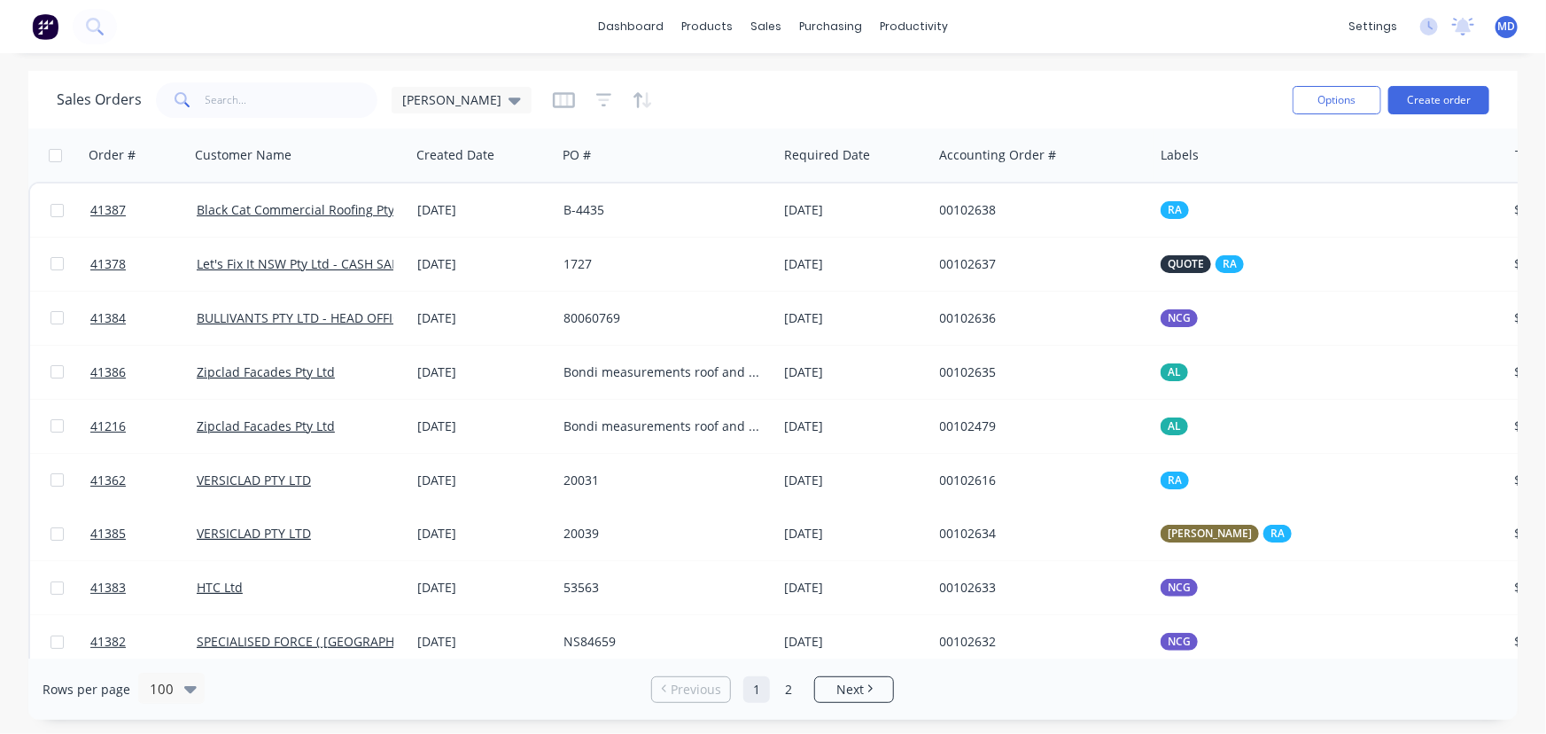
drag, startPoint x: 886, startPoint y: 657, endPoint x: 1426, endPoint y: 666, distance: 539.6
click at [1426, 666] on div "Rows per page 100 Previous 1 2 Next" at bounding box center [772, 688] width 1489 height 61
click at [832, 120] on div "Customers" at bounding box center [828, 121] width 64 height 16
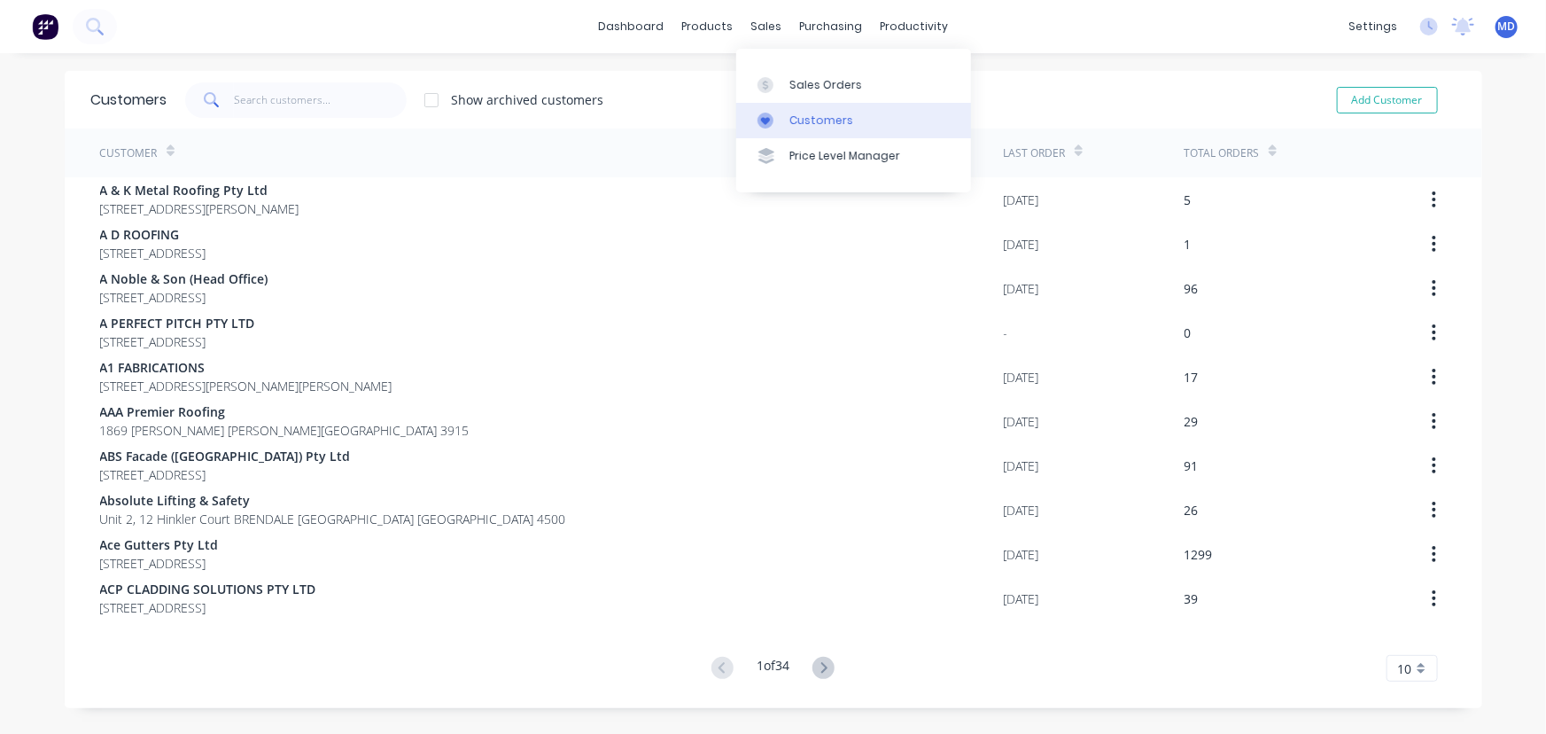
click at [821, 120] on div "Customers" at bounding box center [821, 121] width 64 height 16
drag, startPoint x: 309, startPoint y: 108, endPoint x: 296, endPoint y: 110, distance: 13.4
click at [307, 109] on input "text" at bounding box center [320, 99] width 173 height 35
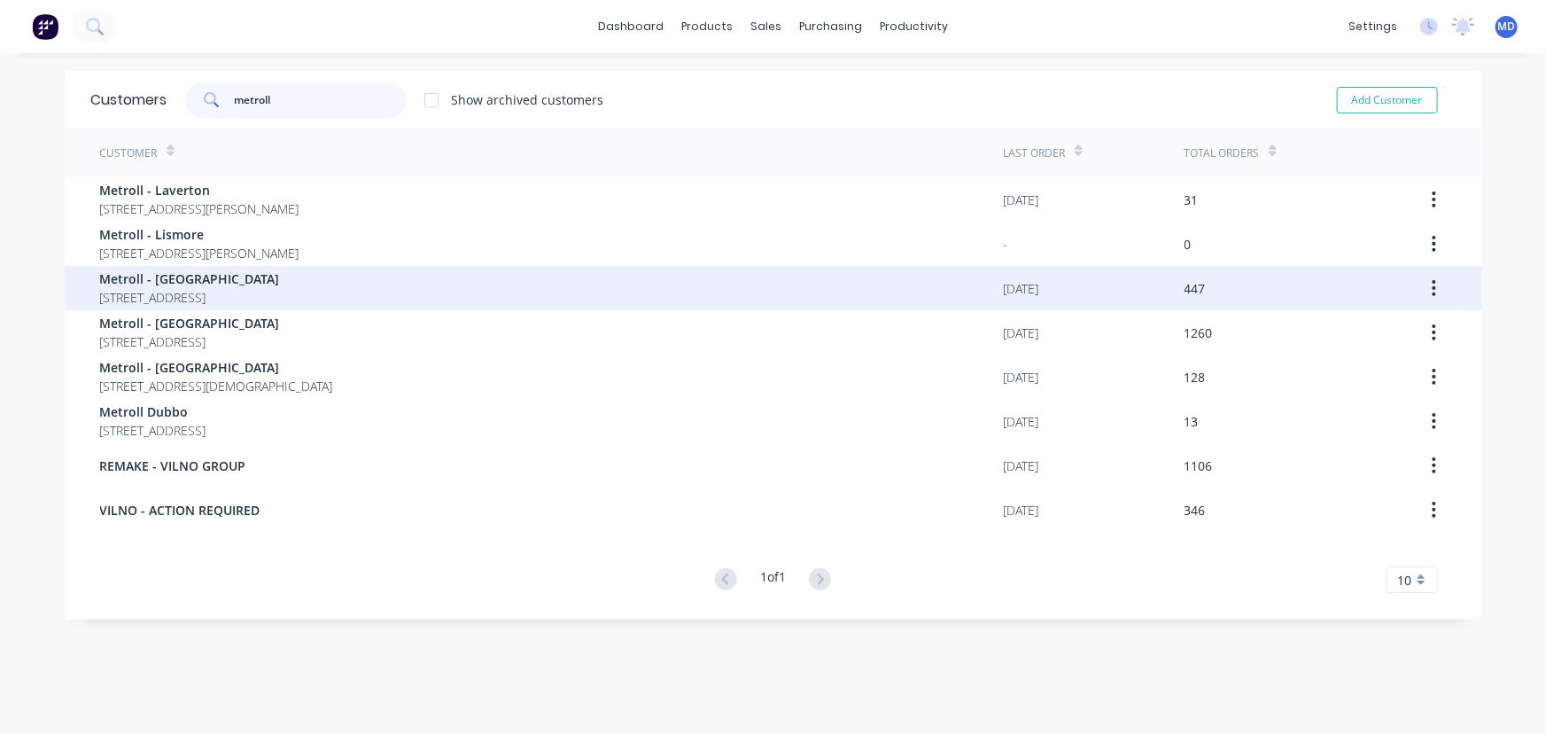
type input "metroll"
click at [221, 293] on span "[STREET_ADDRESS]" at bounding box center [190, 297] width 180 height 19
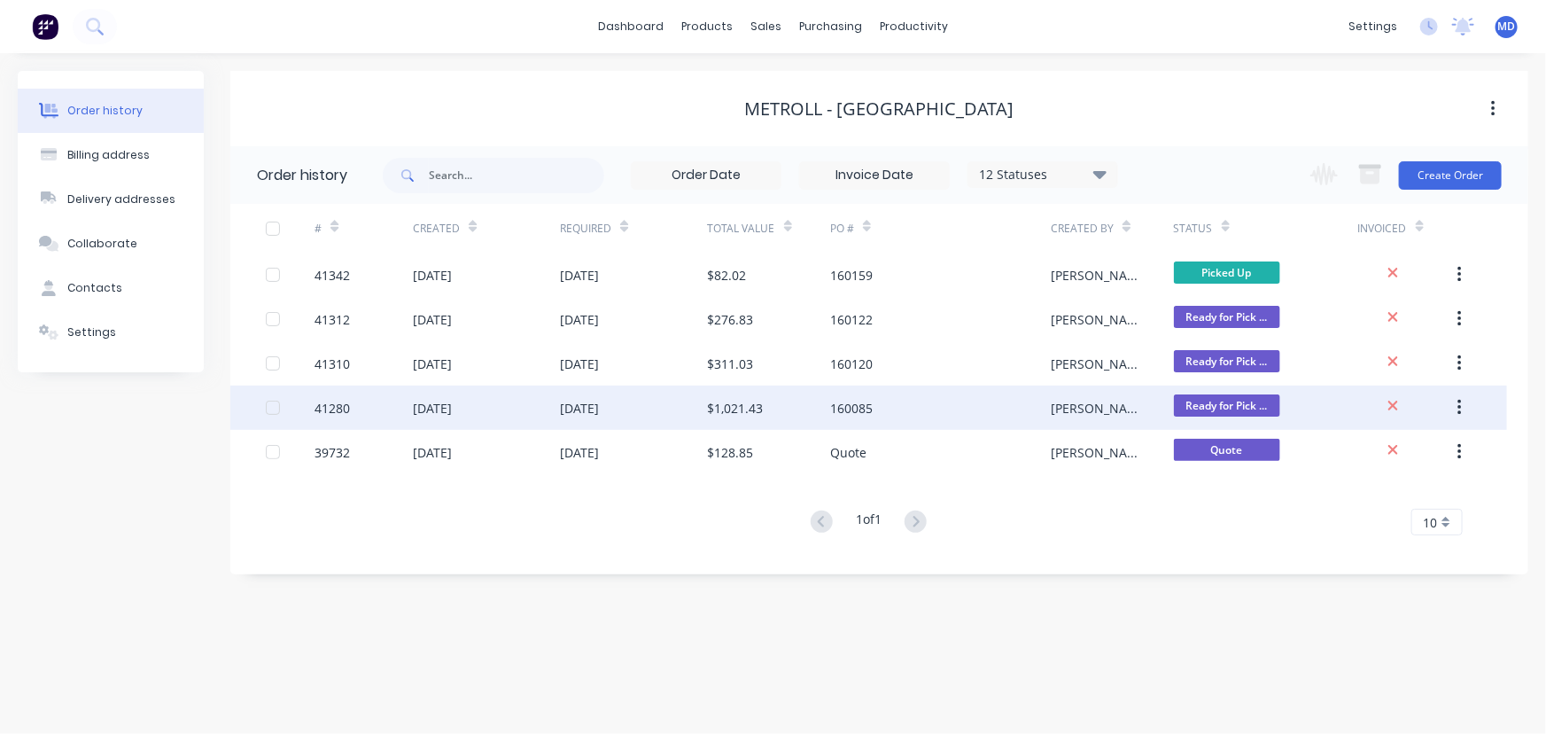
click at [725, 408] on div "$1,021.43" at bounding box center [736, 408] width 56 height 19
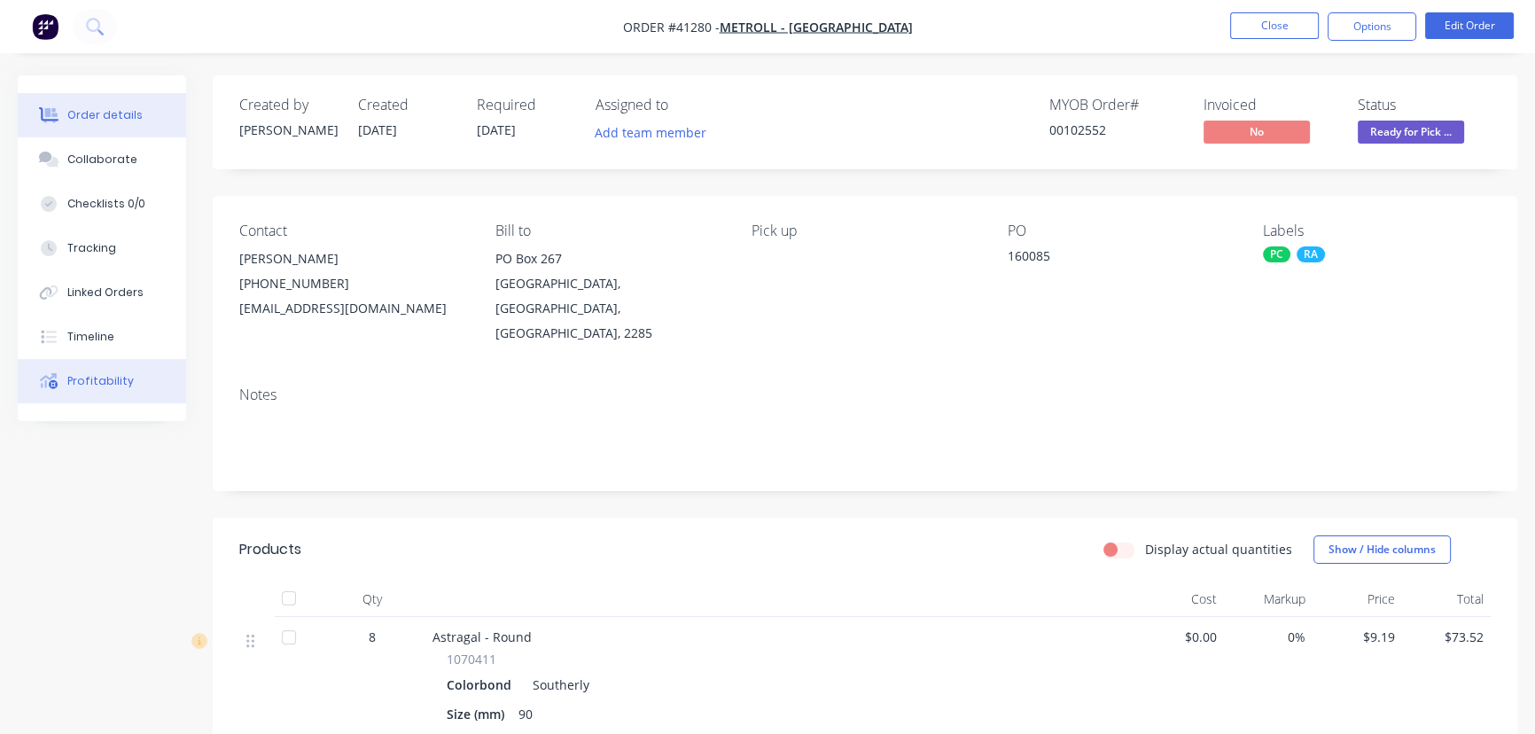
click at [111, 373] on div "Profitability" at bounding box center [100, 381] width 66 height 16
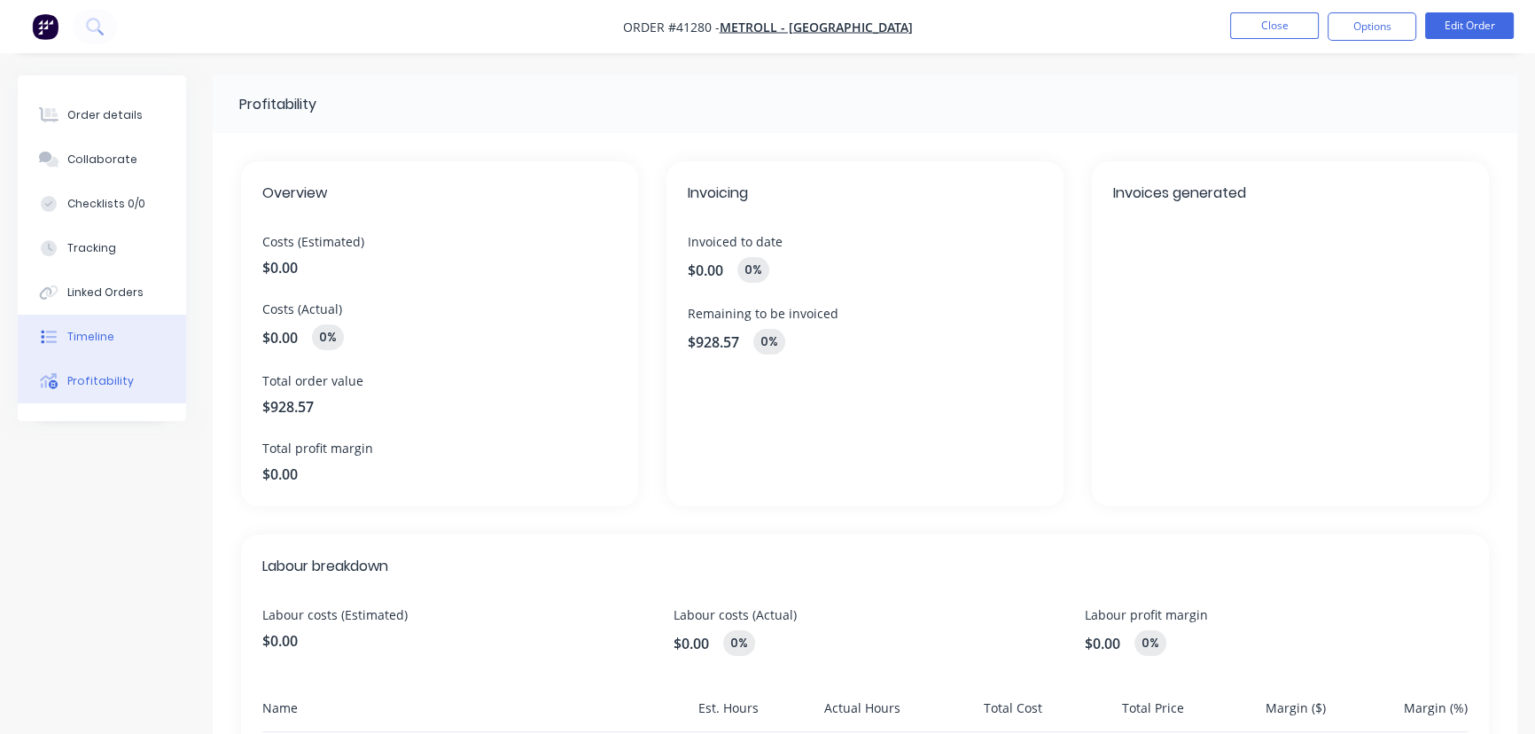
click at [89, 332] on div "Timeline" at bounding box center [90, 337] width 47 height 16
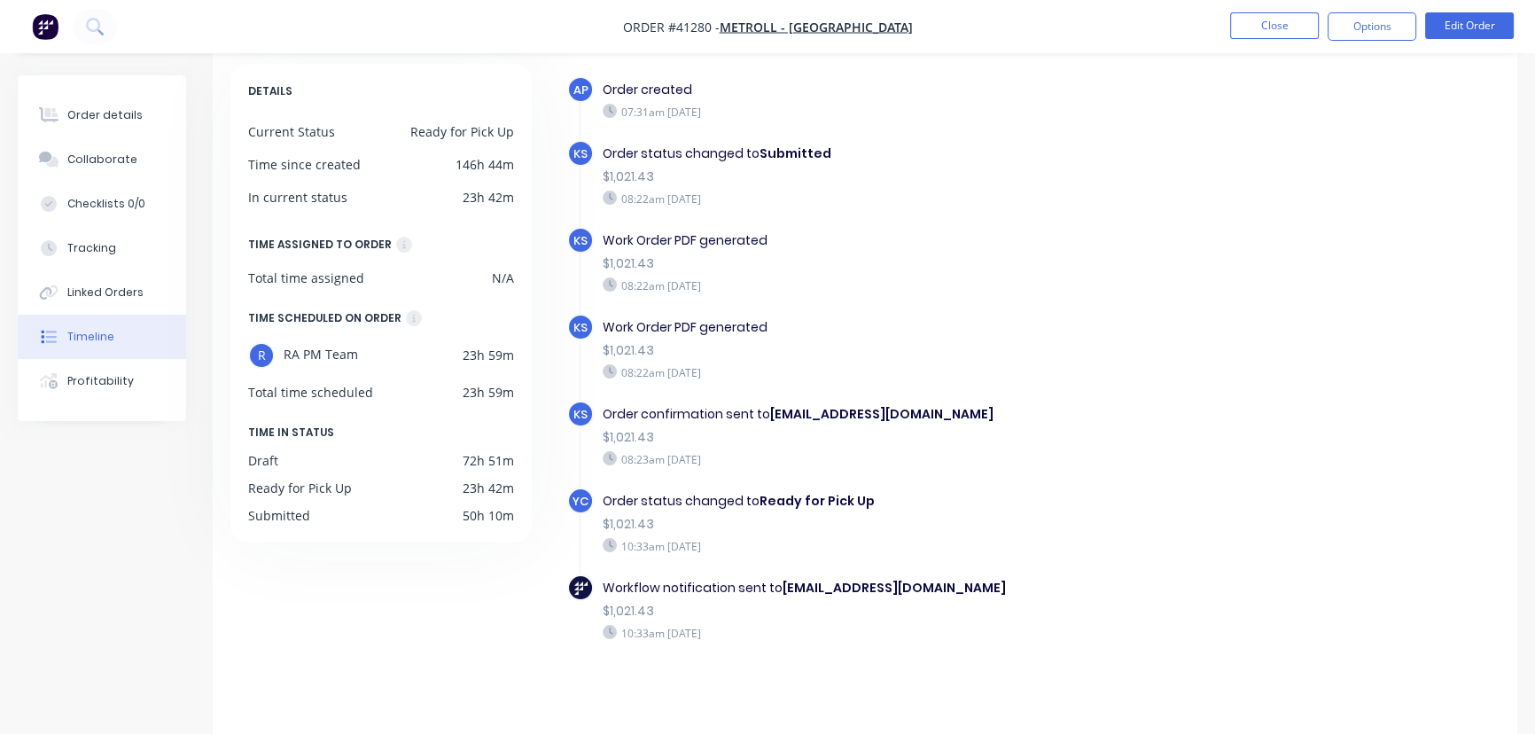
scroll to position [88, 0]
click at [1281, 23] on button "Close" at bounding box center [1274, 25] width 89 height 27
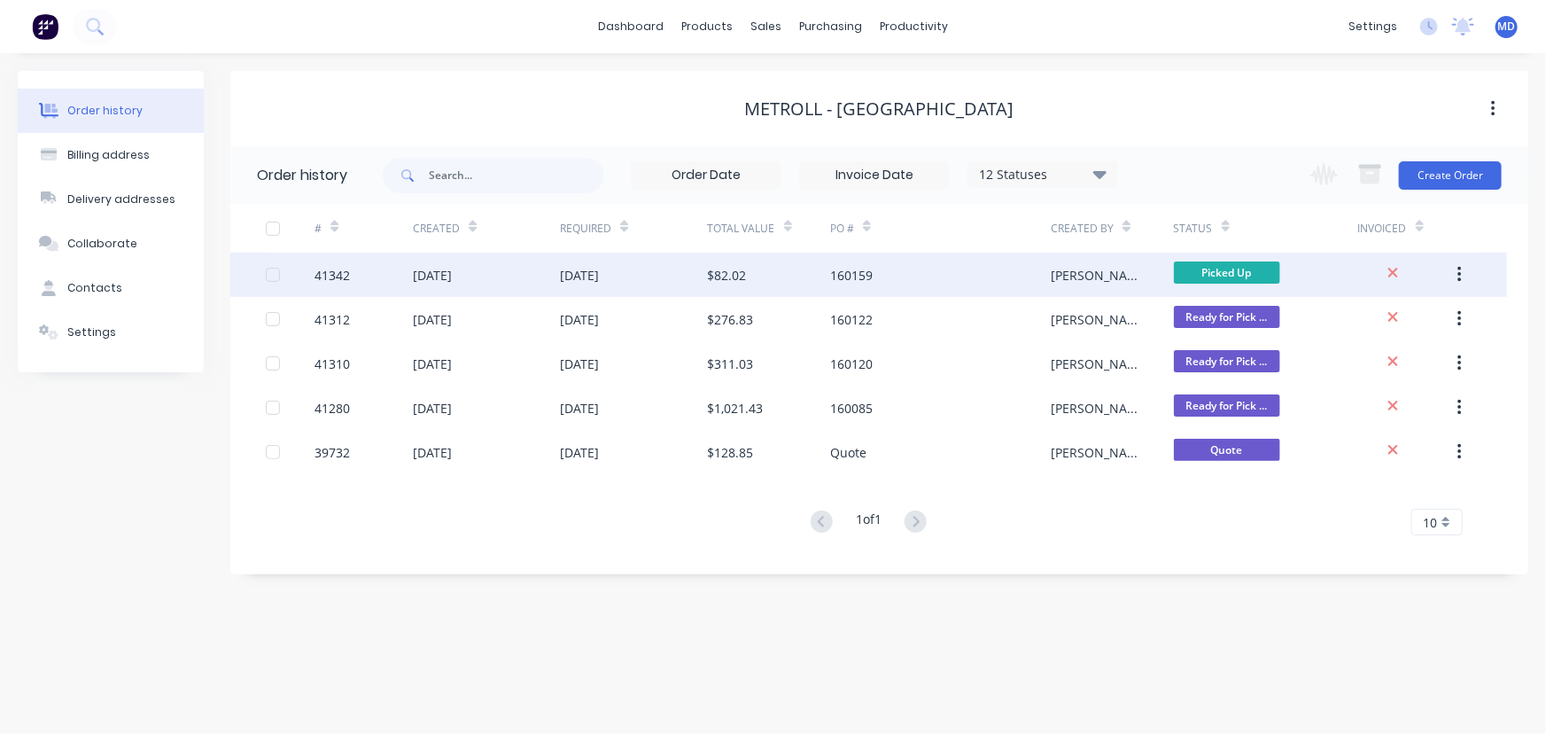
click at [919, 273] on div "160159" at bounding box center [940, 275] width 221 height 44
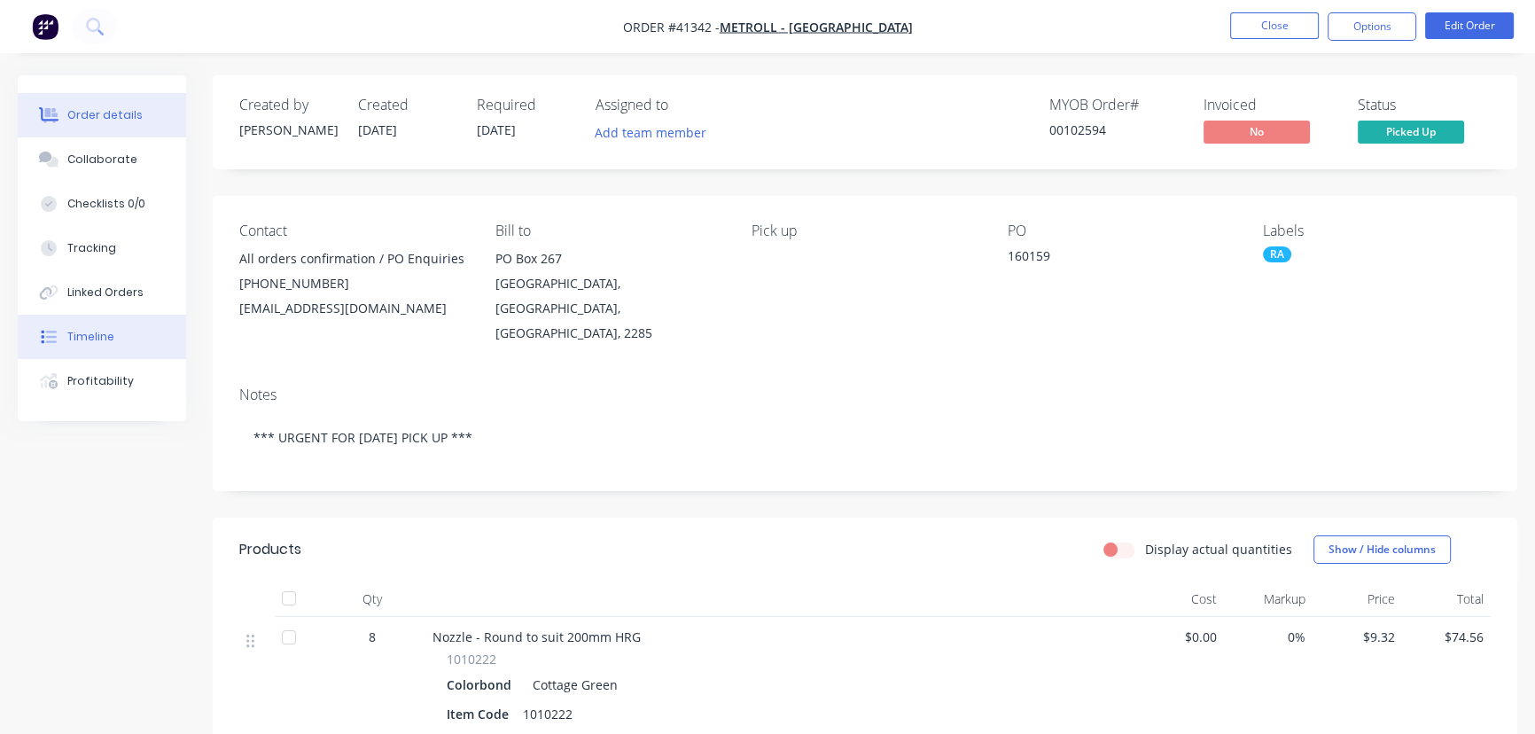
click at [106, 334] on div "Timeline" at bounding box center [90, 337] width 47 height 16
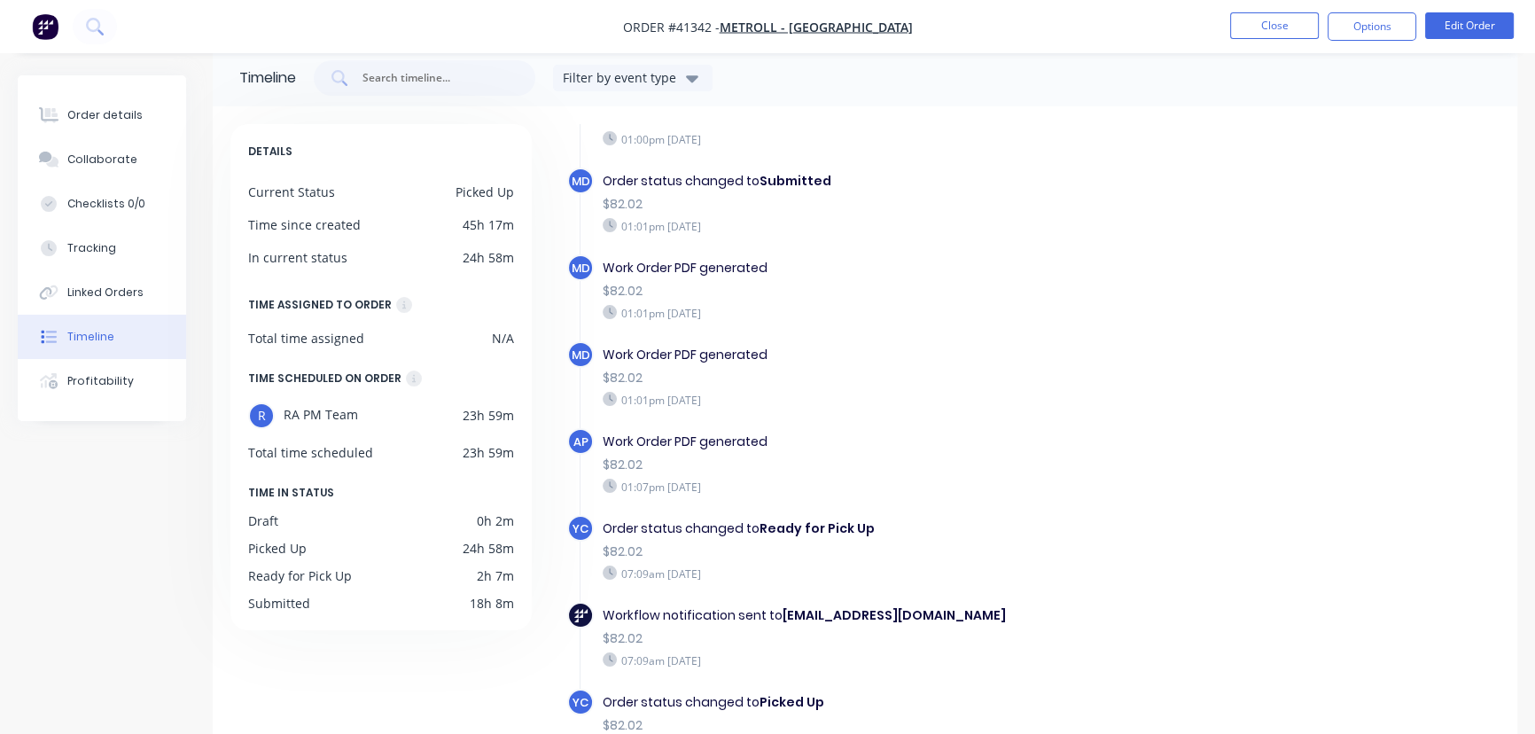
scroll to position [140, 0]
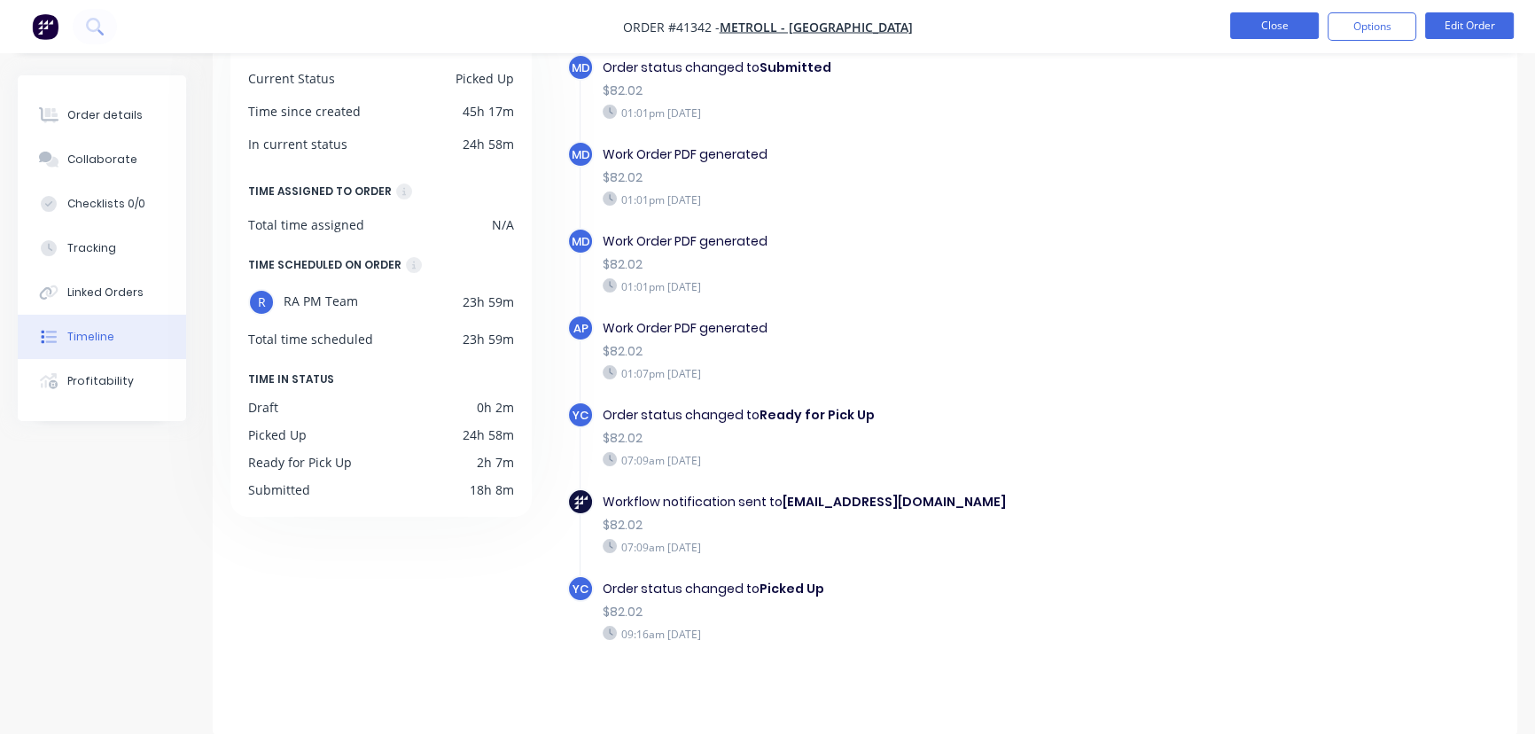
click at [1285, 16] on button "Close" at bounding box center [1274, 25] width 89 height 27
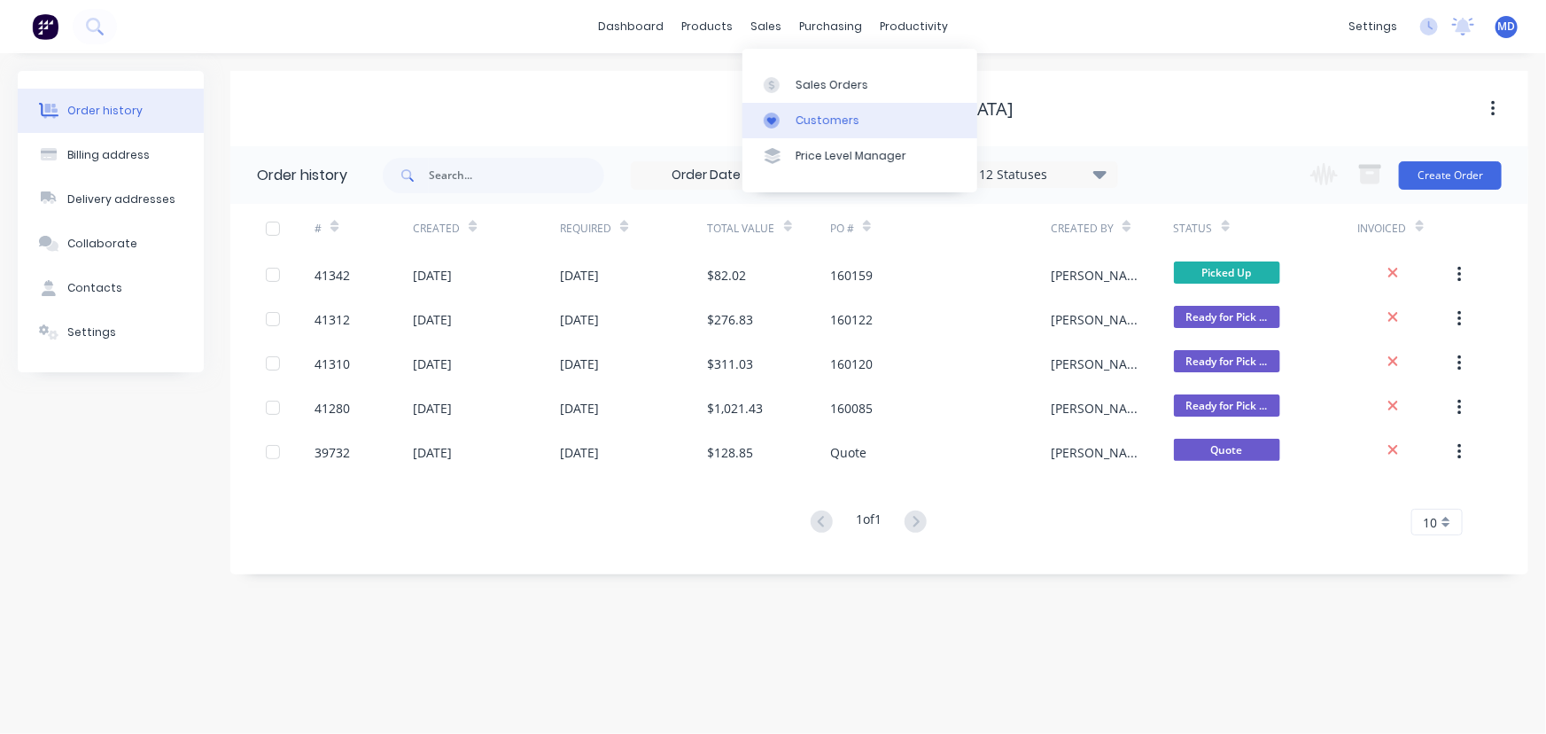
click at [823, 115] on div "Customers" at bounding box center [828, 121] width 64 height 16
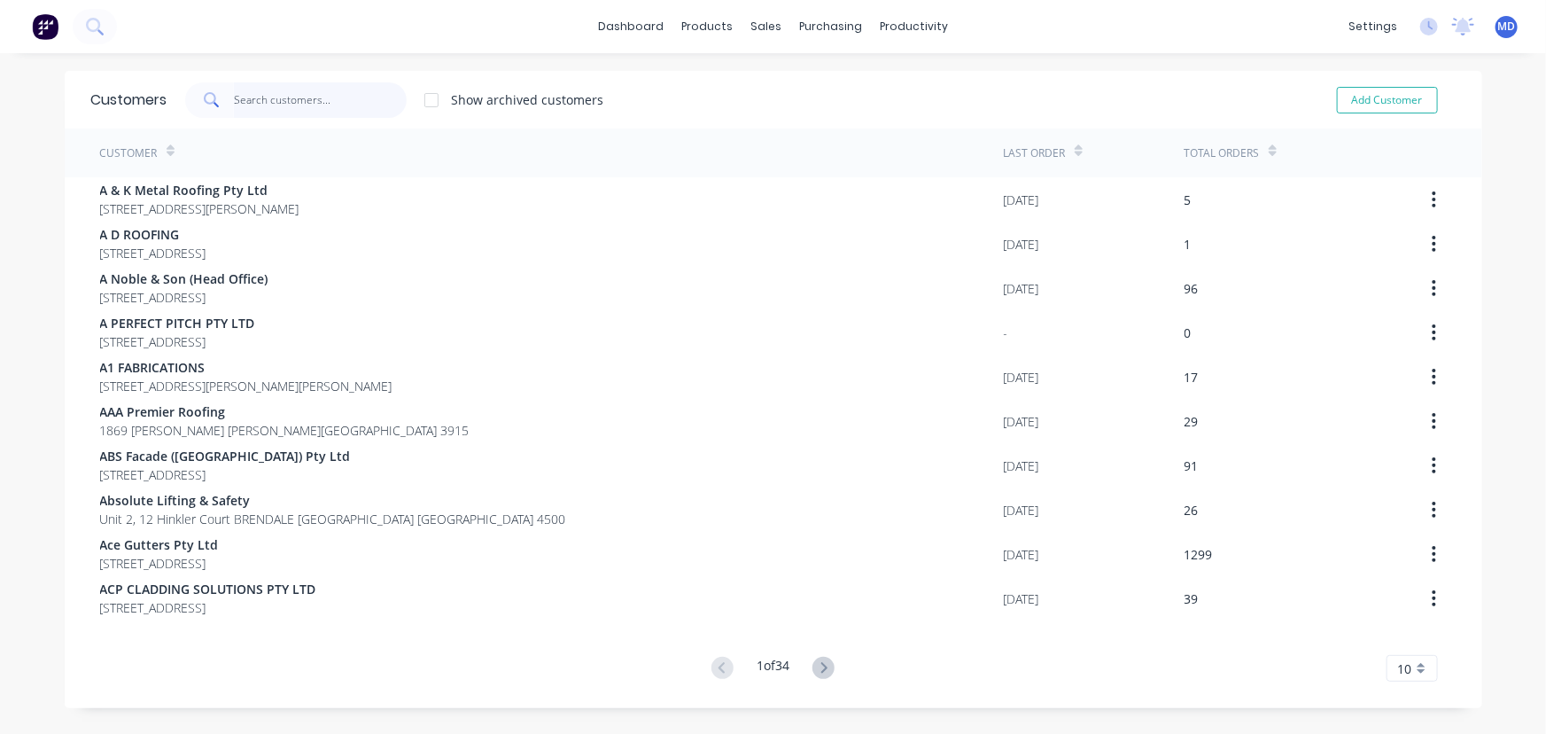
click at [350, 103] on input "text" at bounding box center [320, 99] width 173 height 35
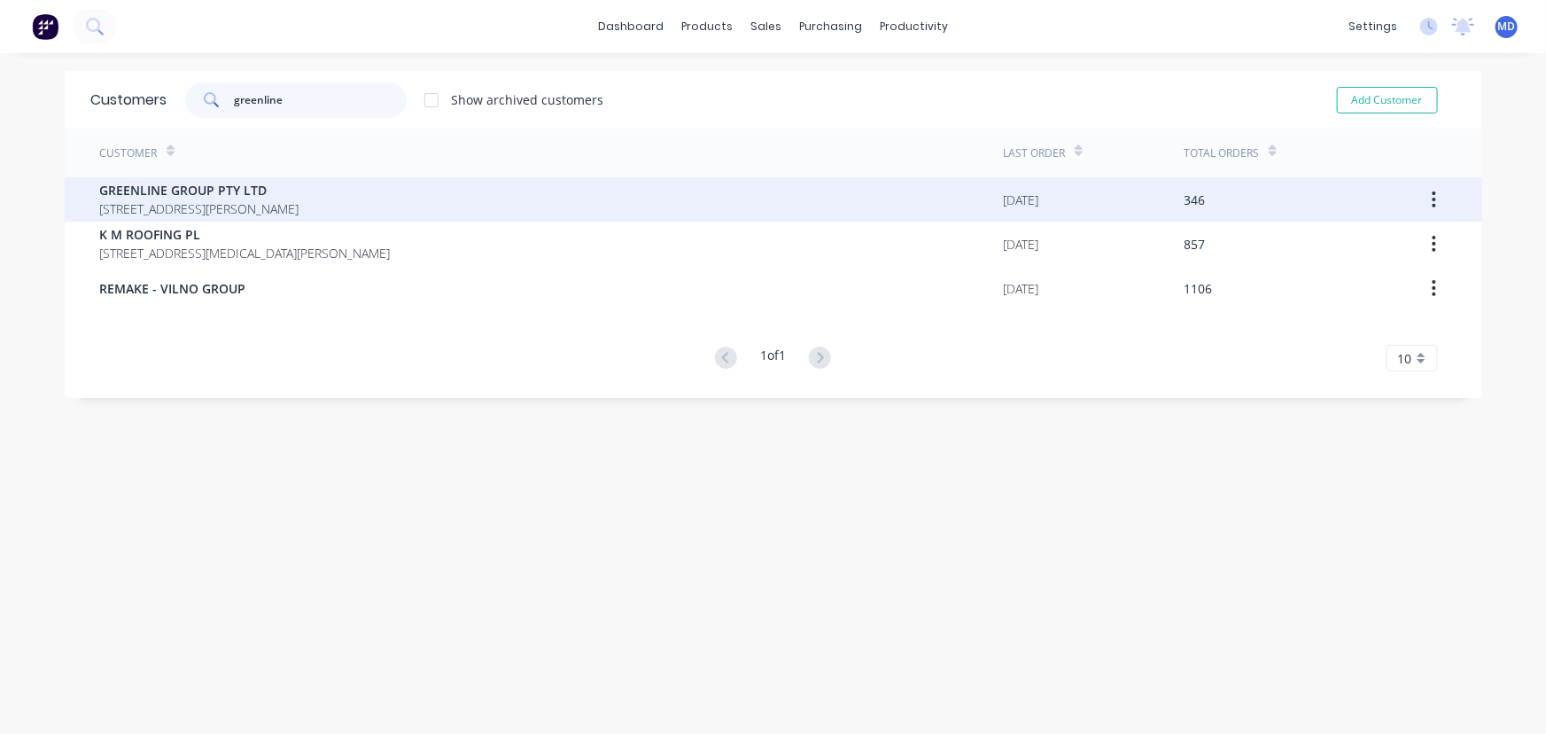
type input "greenline"
click at [233, 206] on span "[STREET_ADDRESS][PERSON_NAME]" at bounding box center [199, 208] width 199 height 19
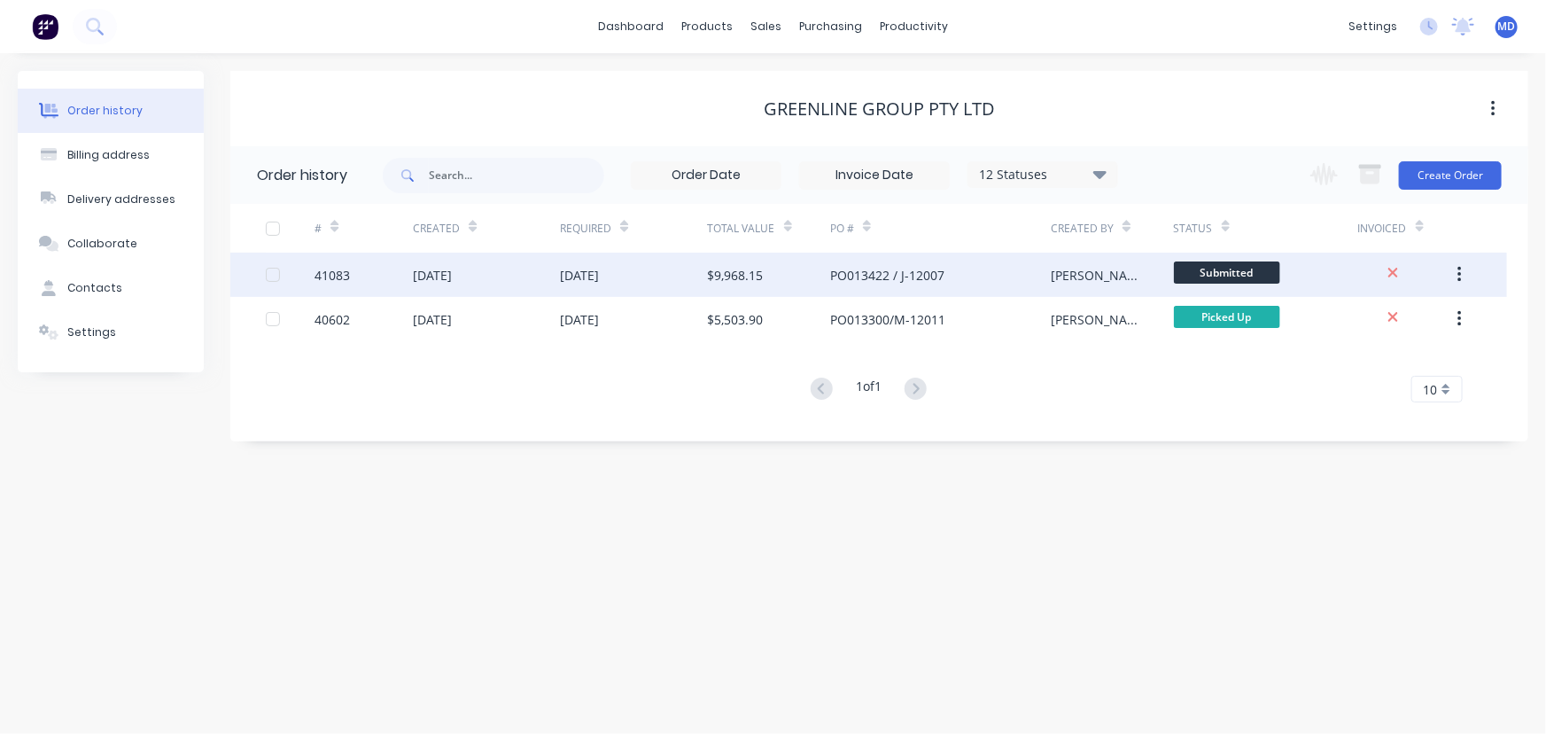
click at [660, 277] on div "[DATE]" at bounding box center [633, 275] width 147 height 44
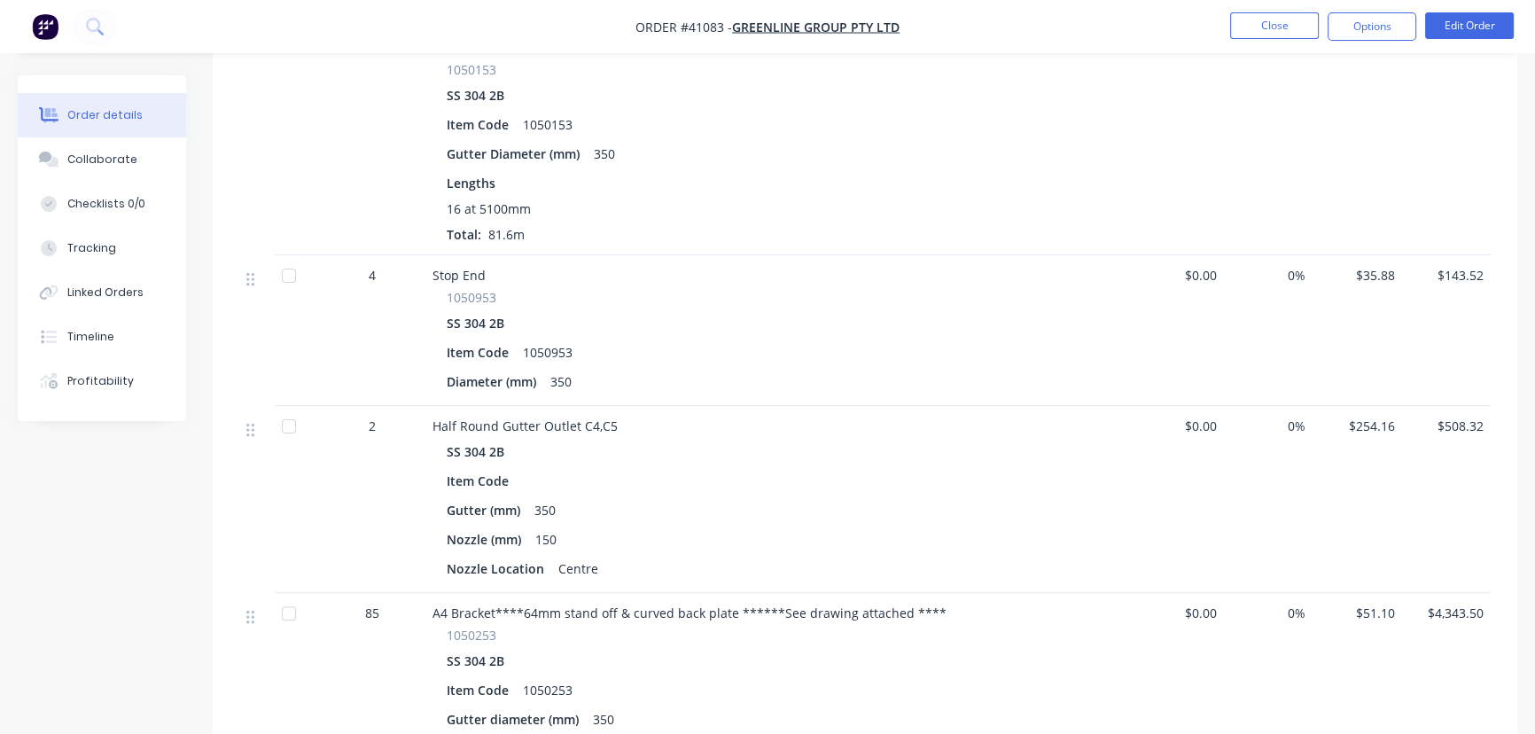
scroll to position [644, 0]
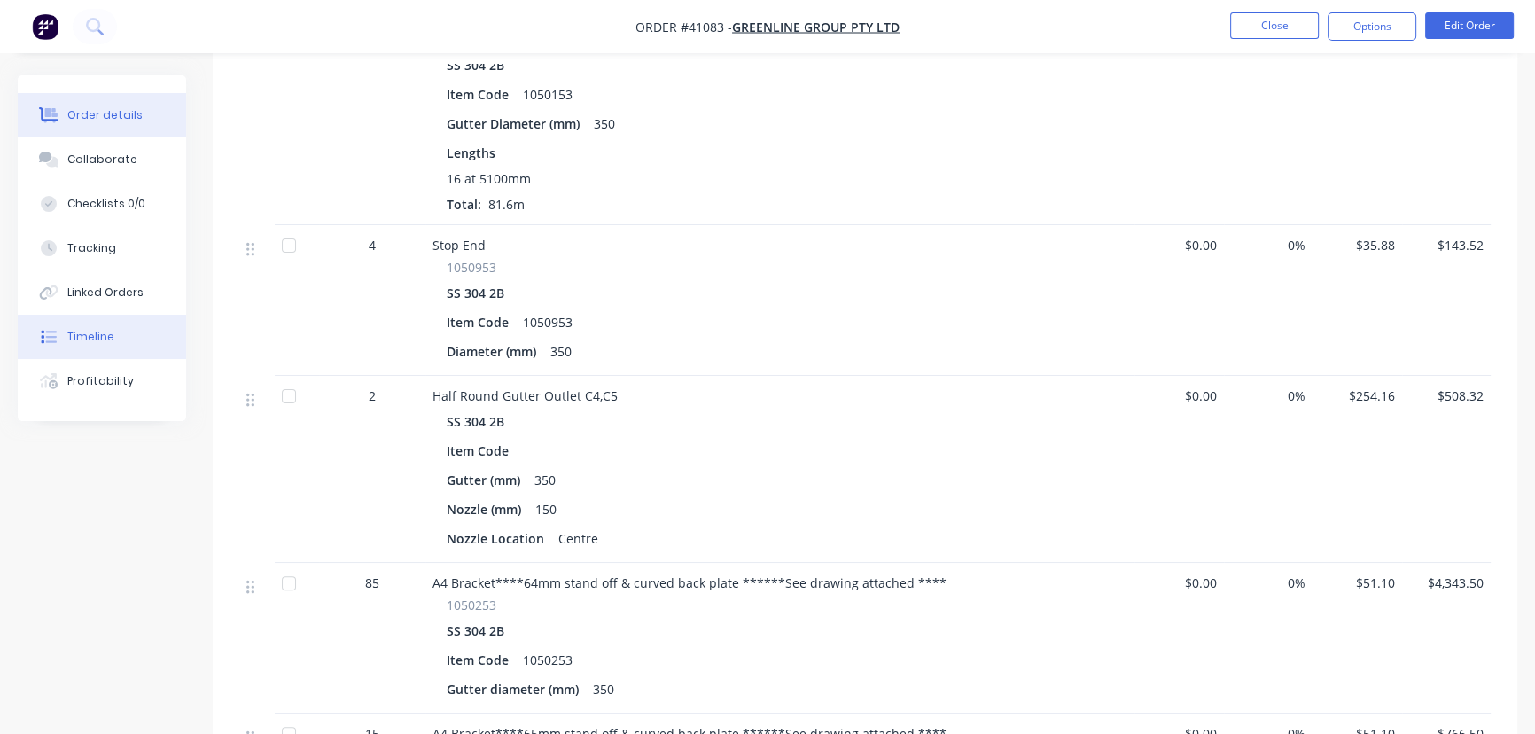
click at [95, 338] on div "Timeline" at bounding box center [90, 337] width 47 height 16
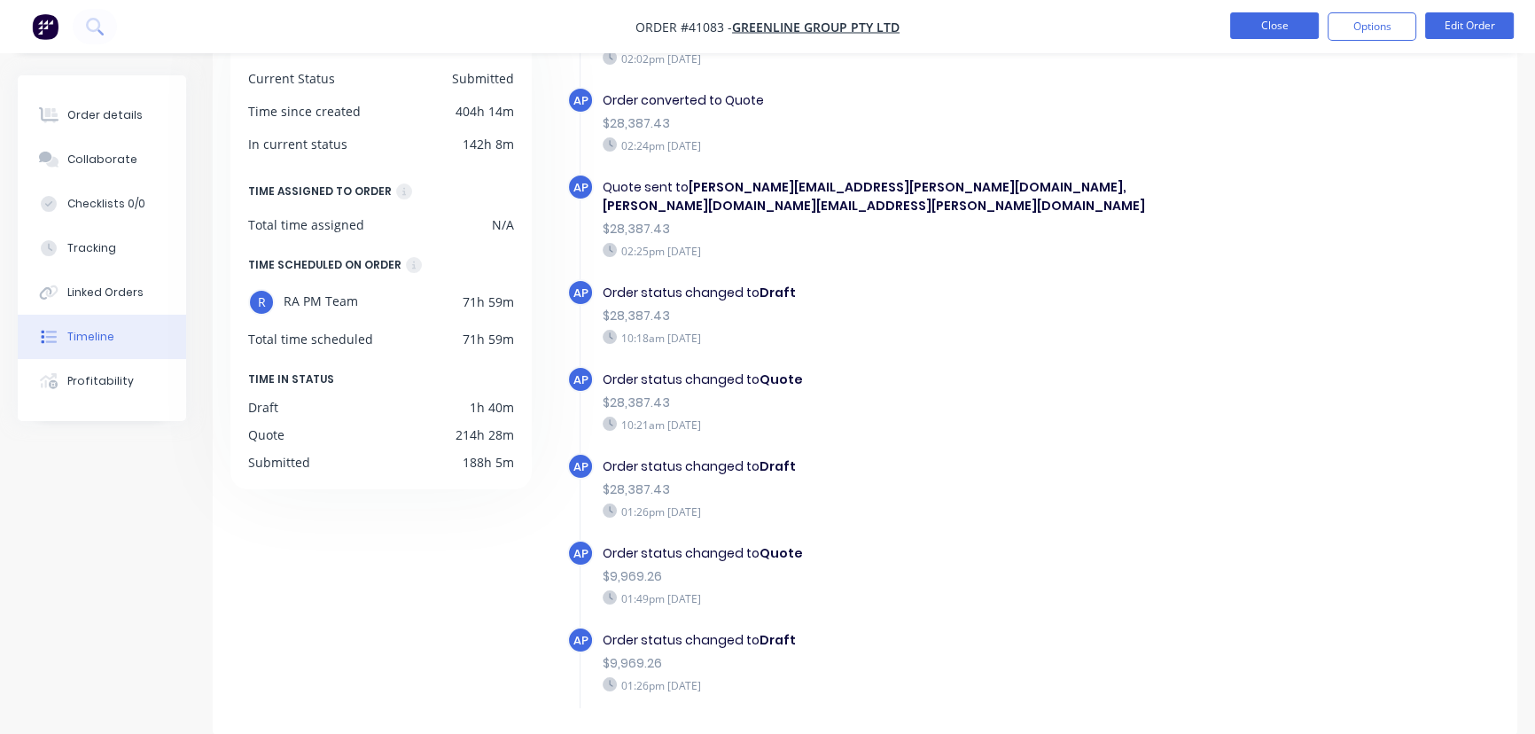
click at [1280, 21] on button "Close" at bounding box center [1274, 25] width 89 height 27
